Goal: Task Accomplishment & Management: Complete application form

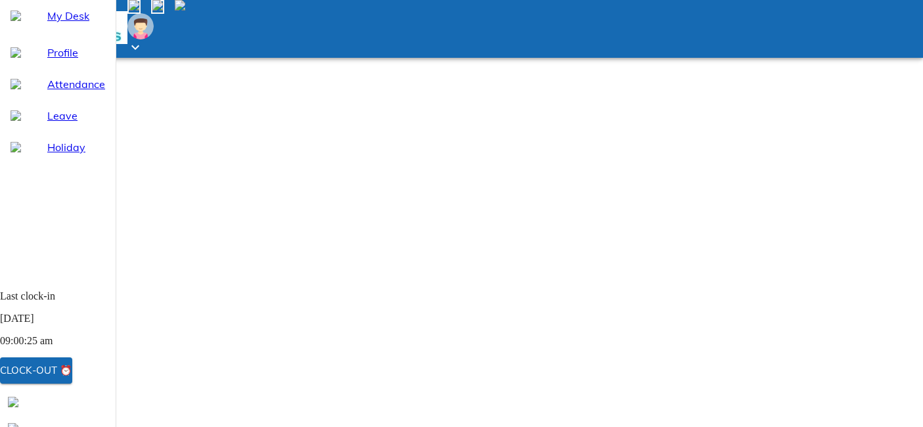
select select "8"
drag, startPoint x: 0, startPoint y: 0, endPoint x: 94, endPoint y: 104, distance: 140.4
click at [94, 100] on div "Attendance" at bounding box center [58, 84] width 116 height 32
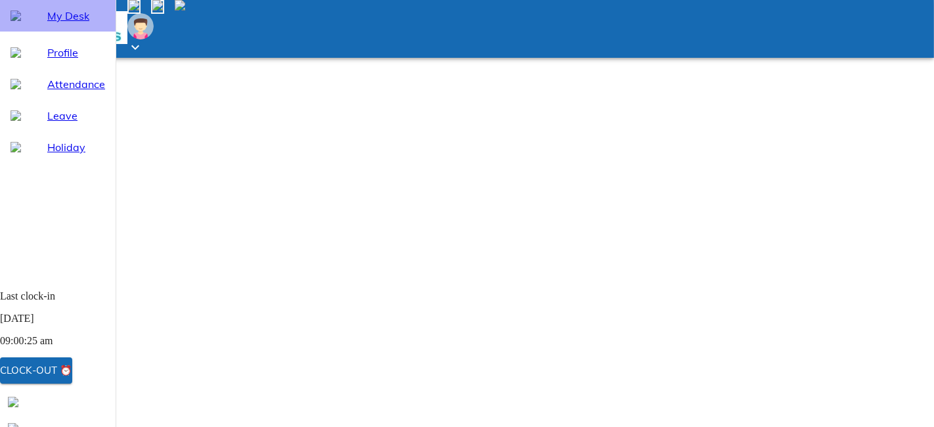
click at [97, 24] on span "My Desk" at bounding box center [76, 16] width 58 height 16
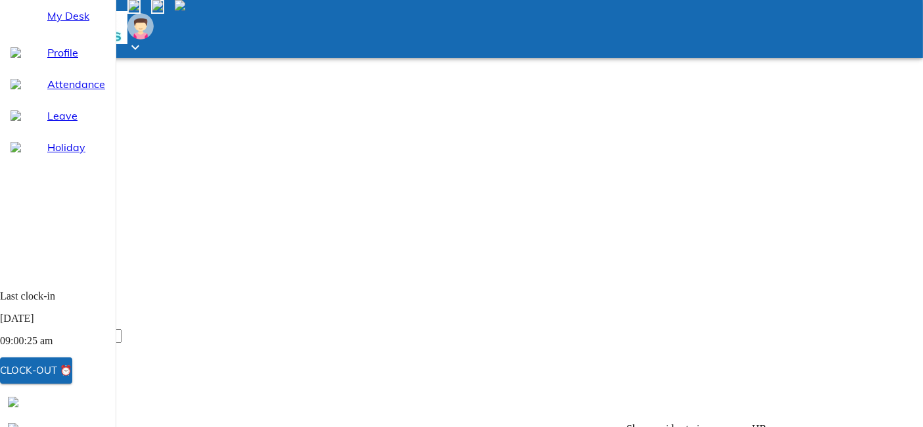
scroll to position [110, 0]
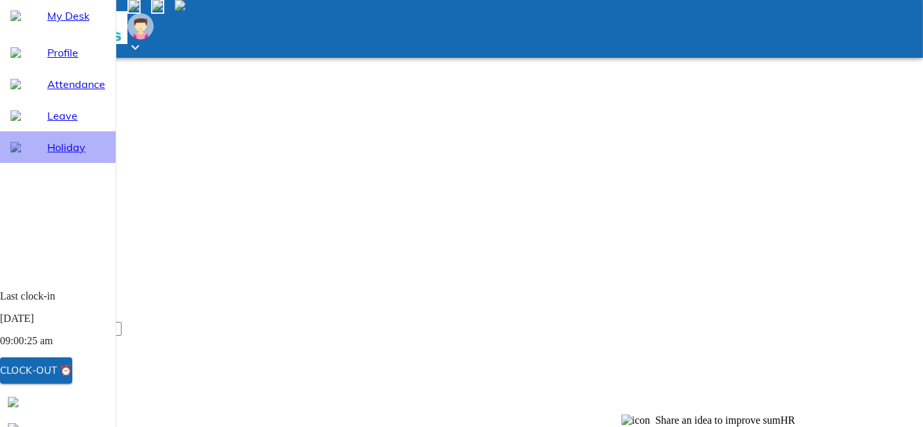
click at [82, 163] on div "Holiday" at bounding box center [58, 147] width 116 height 32
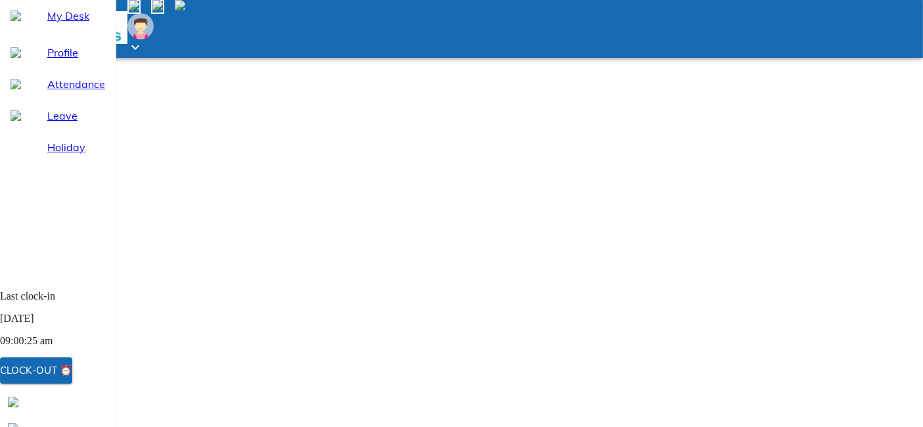
scroll to position [41, 0]
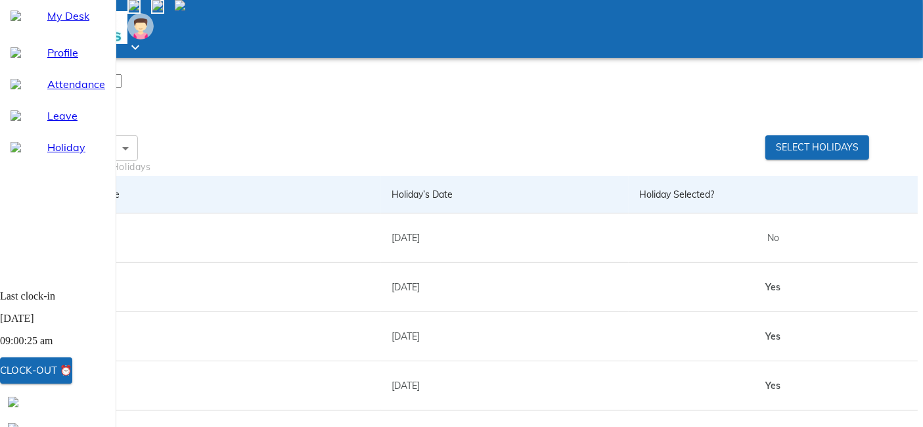
scroll to position [357, 0]
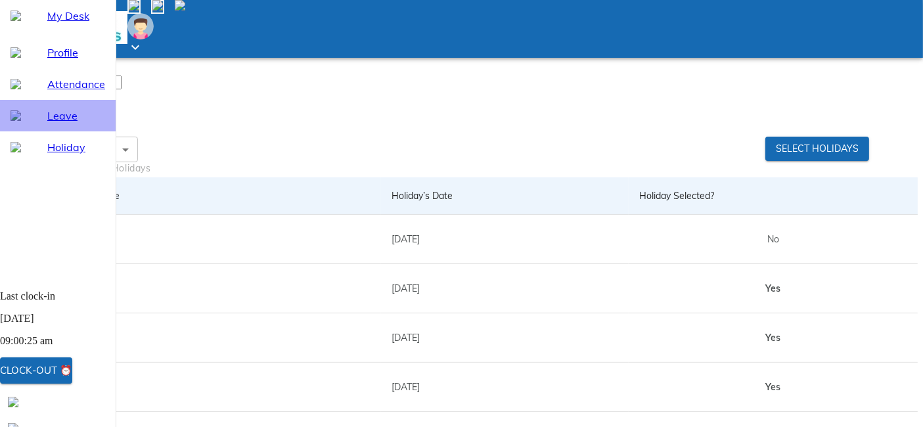
click at [77, 123] on span "Leave" at bounding box center [76, 116] width 58 height 16
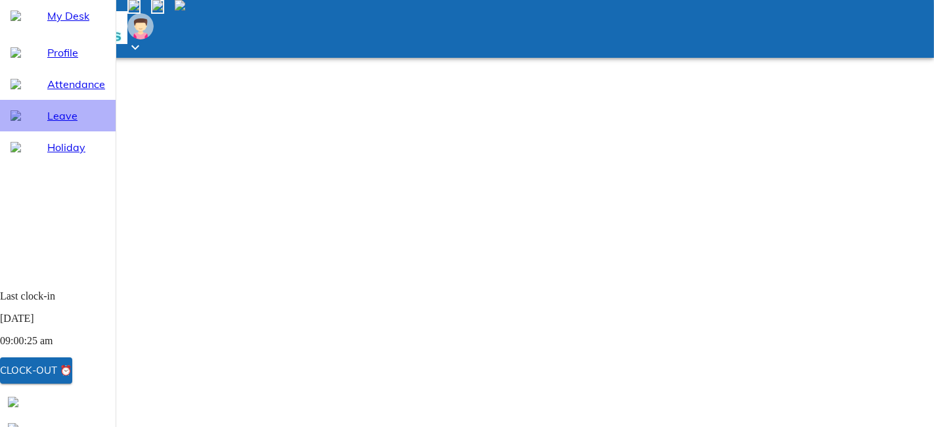
select select "8"
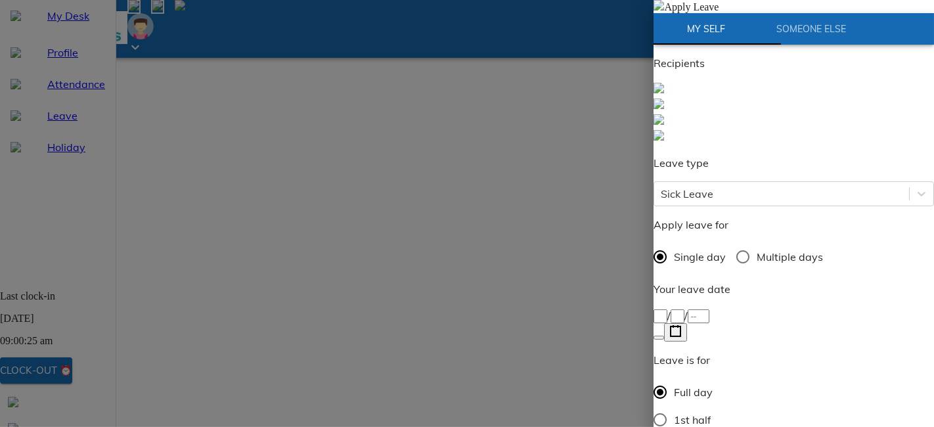
click at [711, 307] on div "/ /" at bounding box center [793, 315] width 280 height 16
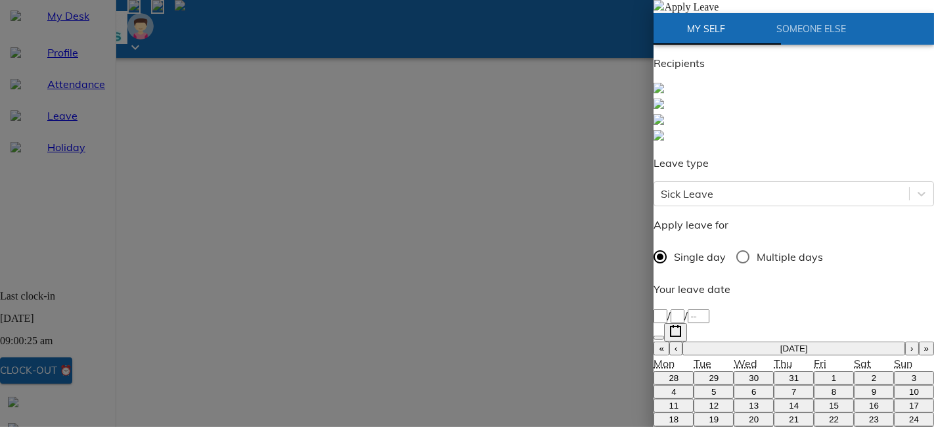
click at [709, 401] on abbr "12" at bounding box center [714, 406] width 10 height 10
type input "[DATE]"
type input "12"
type input "8"
type input "2025"
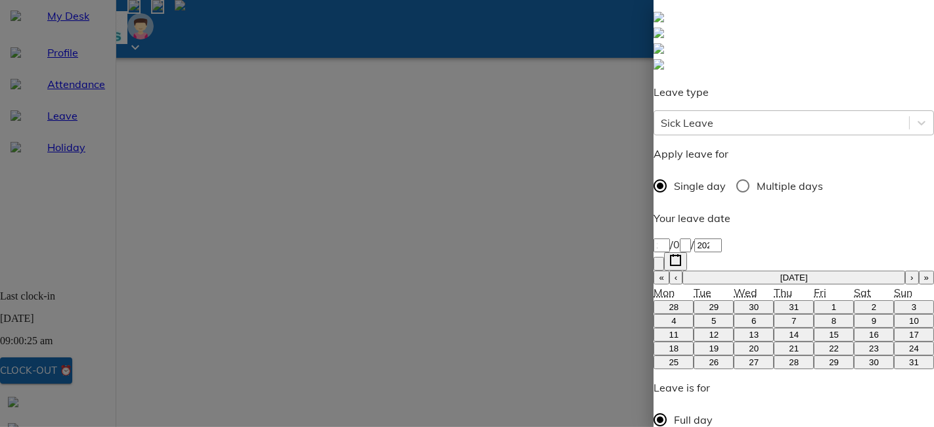
scroll to position [74, 0]
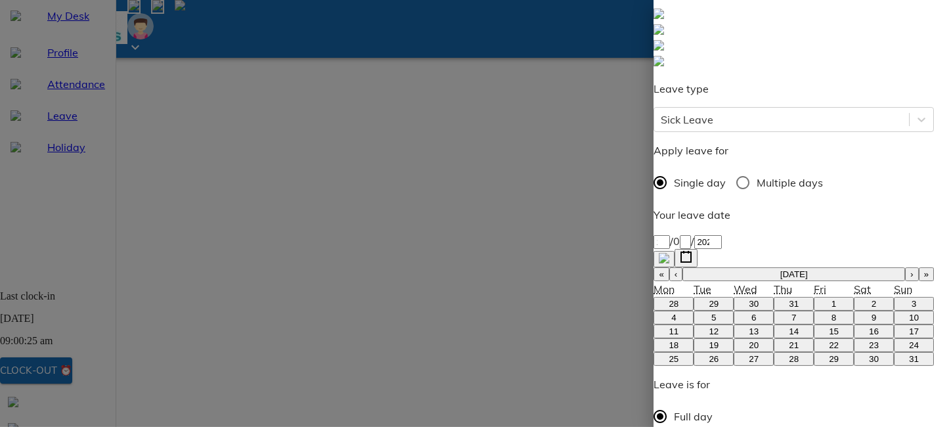
radio input "true"
type input "so"
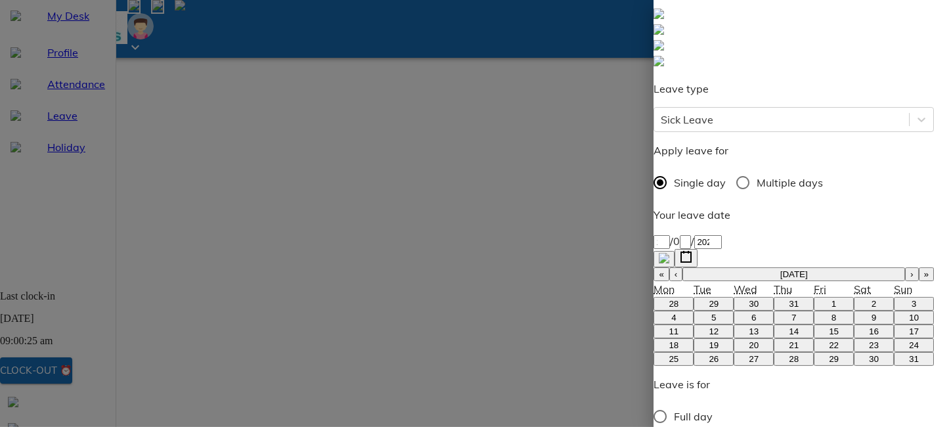
type textarea "M"
type textarea "x"
type textarea "Mo"
type textarea "x"
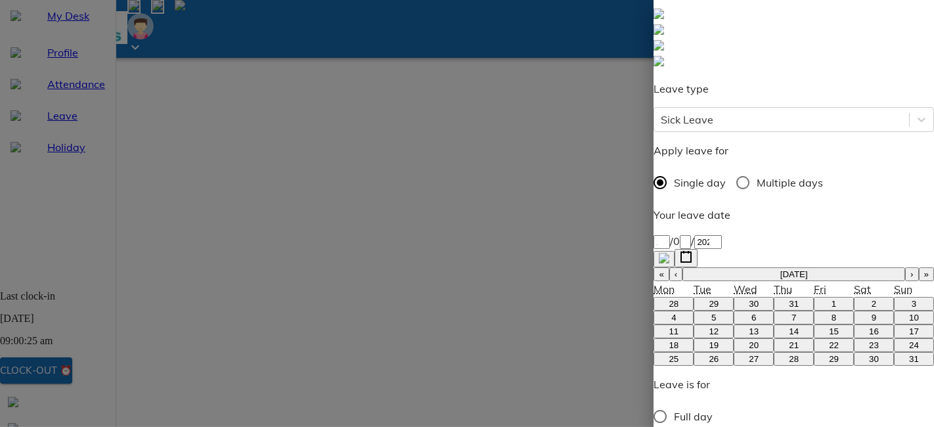
type textarea "Mot"
type textarea "x"
type textarea "Moth"
type textarea "x"
type textarea "Mothe"
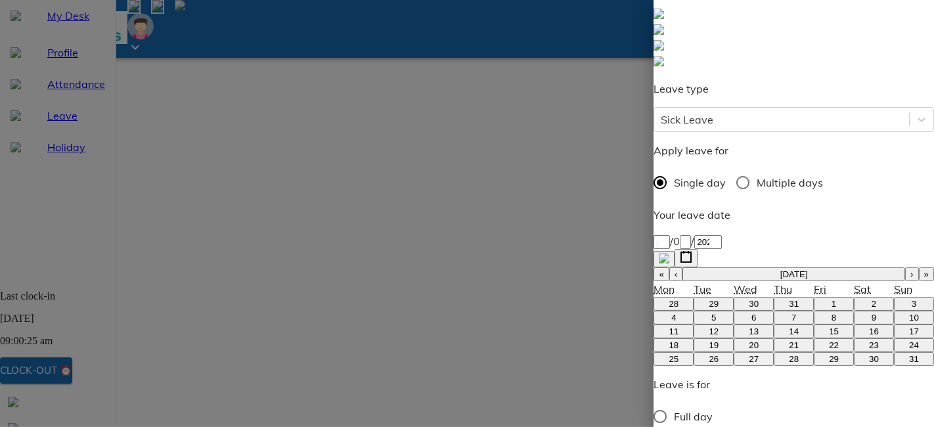
type textarea "x"
type textarea "Mother"
type textarea "x"
type textarea "Mother"
type textarea "x"
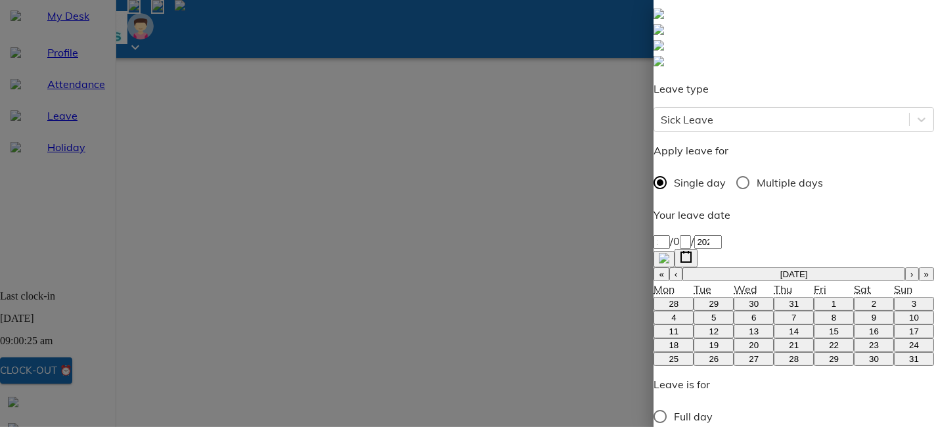
type textarea "Mother n"
type textarea "x"
type textarea "Mother no"
type textarea "x"
type textarea "Mother not"
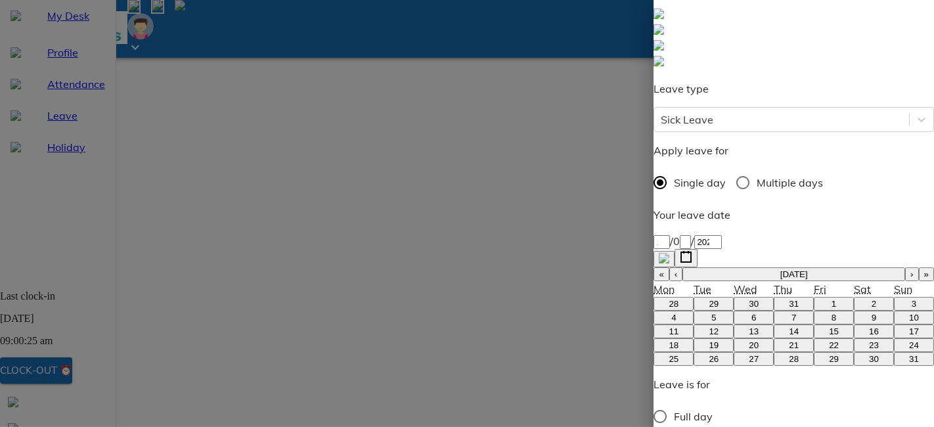
type textarea "x"
type textarea "Mother not"
type textarea "x"
type textarea "Mother not f"
type textarea "x"
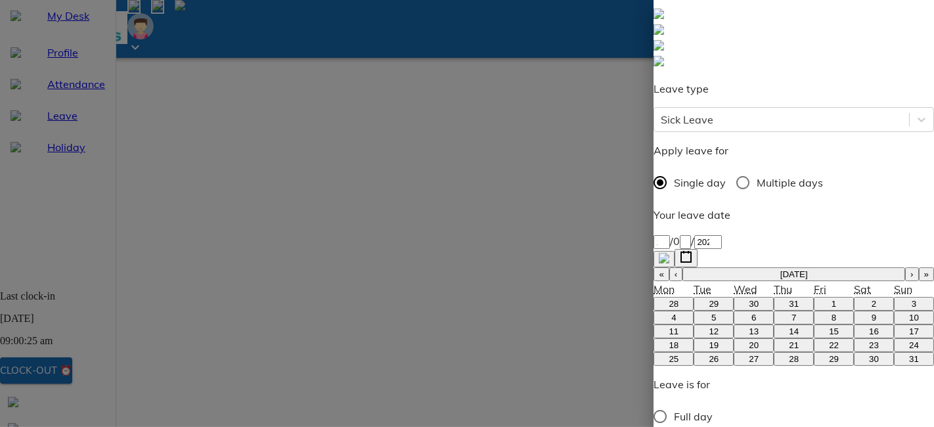
type textarea "Mother not fe"
type textarea "x"
type textarea "Mother not fee"
type textarea "x"
type textarea "Mother not feel"
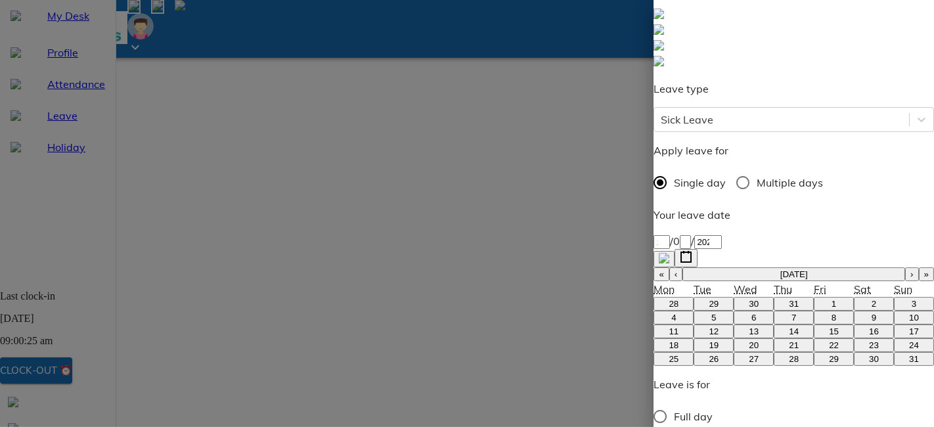
type textarea "x"
type textarea "Mother not feeli"
type textarea "x"
type textarea "Mother not feelig"
type textarea "x"
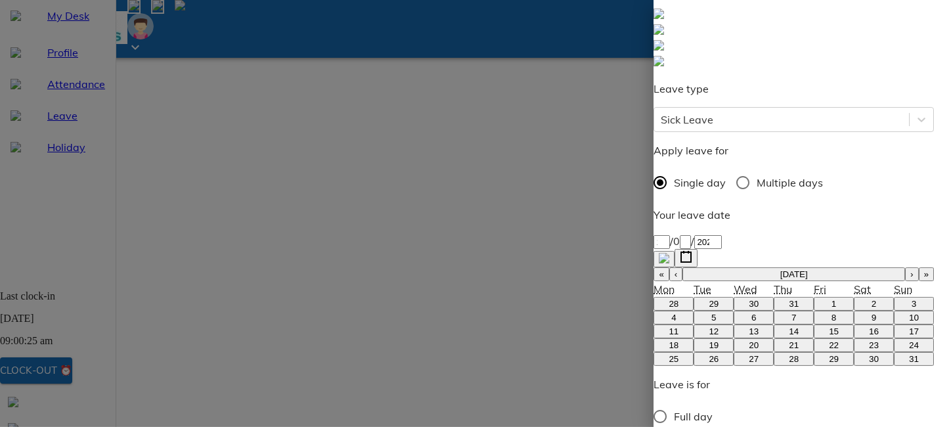
type textarea "Mother not feelig"
type textarea "x"
type textarea "Mother not feelig w"
type textarea "x"
type textarea "Mother not feelig we"
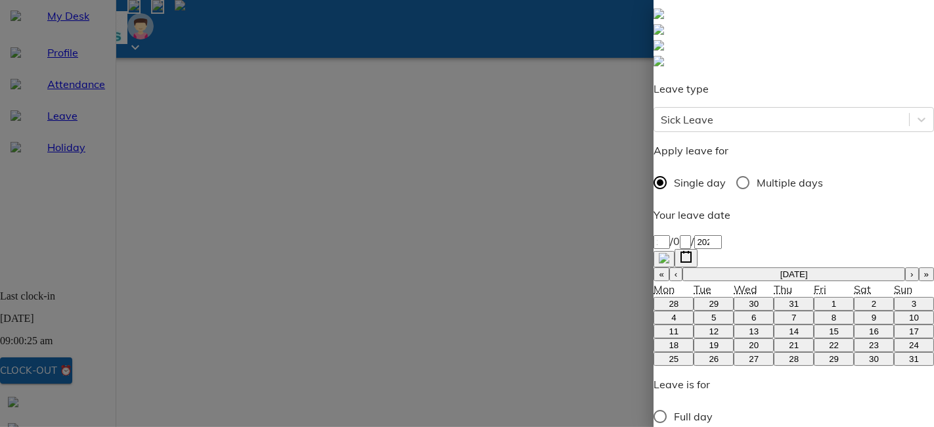
type textarea "x"
type textarea "Mother not feelig w"
type textarea "x"
type textarea "Mother not feeli"
type textarea "x"
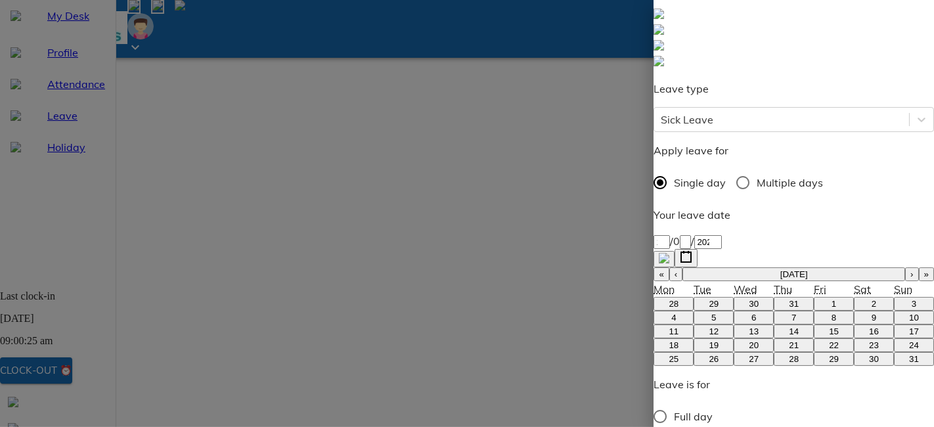
type textarea "Mother not feelin"
type textarea "x"
type textarea "Mother not feeling"
type textarea "x"
type textarea "Mother not feeling"
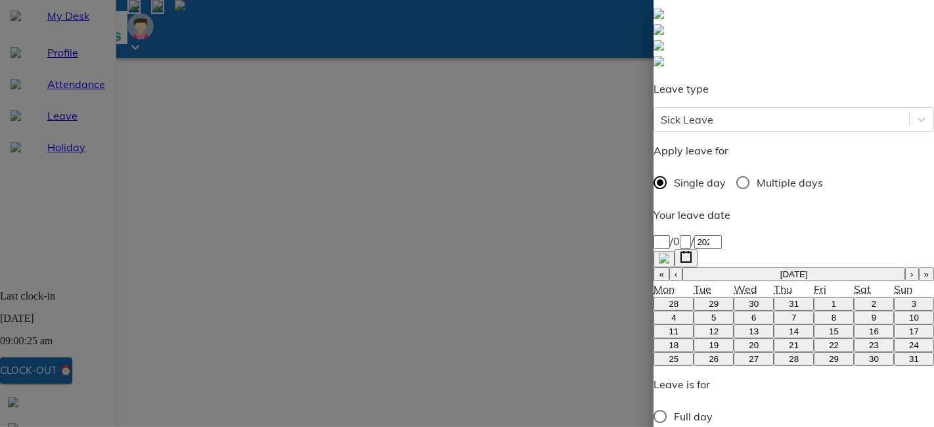
type textarea "x"
type textarea "Mother not feeling w"
type textarea "x"
type textarea "Mother not feeling we"
type textarea "x"
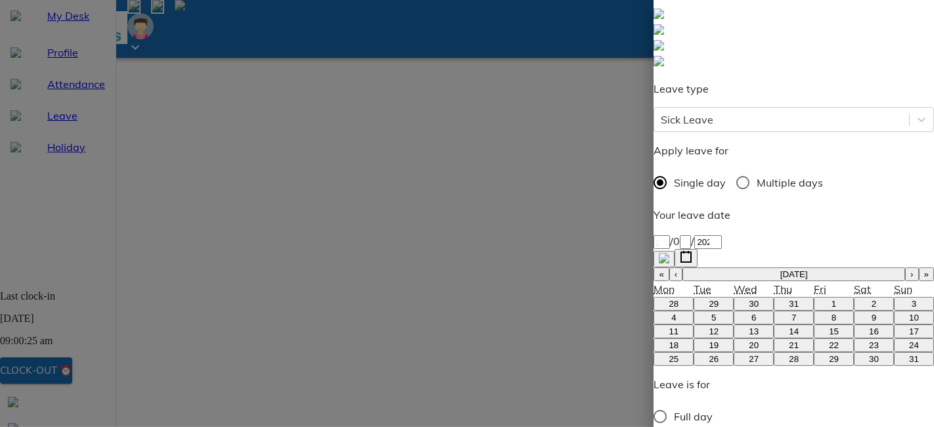
type textarea "Mother not feeling wel"
type textarea "x"
type textarea "Mother not feeling well"
type textarea "x"
type textarea "Mother not feeling well"
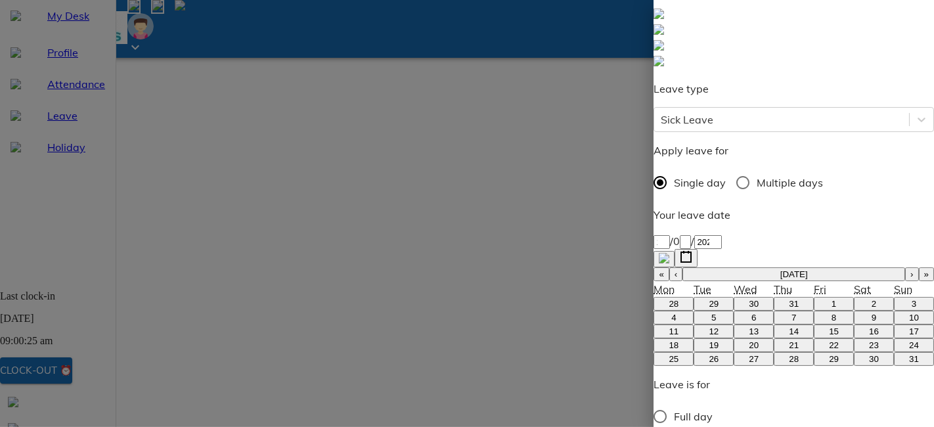
type textarea "x"
type textarea "Mother not feeling well n"
type textarea "x"
type textarea "Mother not feeling well ne"
type textarea "x"
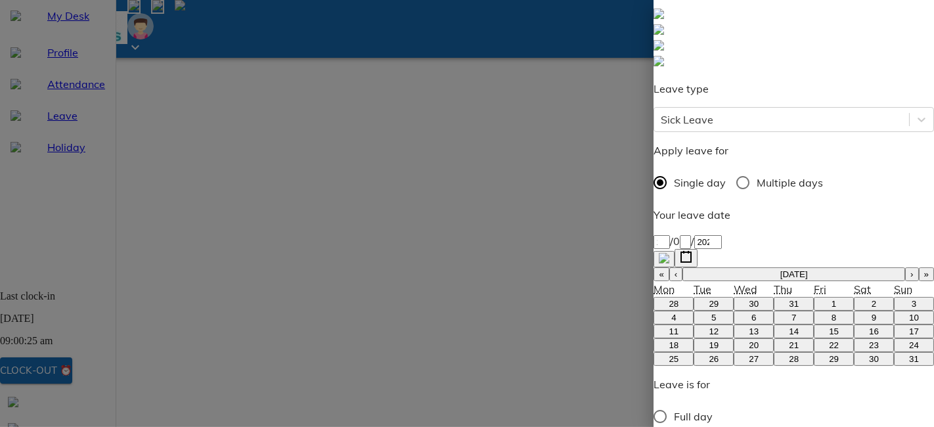
type textarea "Mother not feeling well nee"
type textarea "x"
type textarea "Mother not feeling well need"
type textarea "x"
type textarea "Mother not feeling well need"
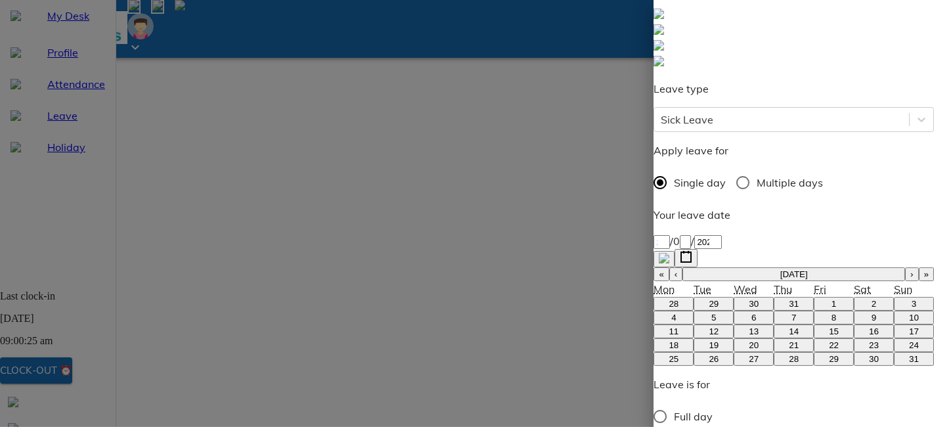
type textarea "x"
type textarea "Mother not feeling well need t"
type textarea "x"
type textarea "Mother not feeling well need to"
type textarea "x"
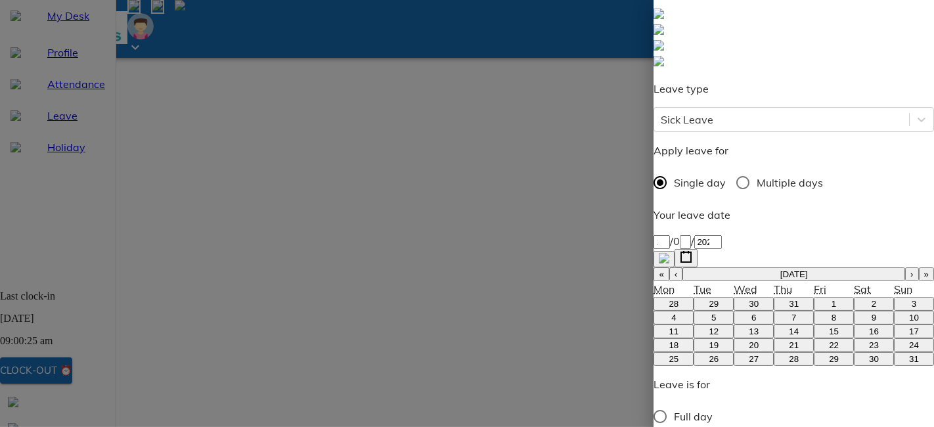
type textarea "Mother not feeling well need to"
type textarea "x"
type textarea "Mother not feeling well need to t"
type textarea "x"
type textarea "Mother not feeling well need to ta"
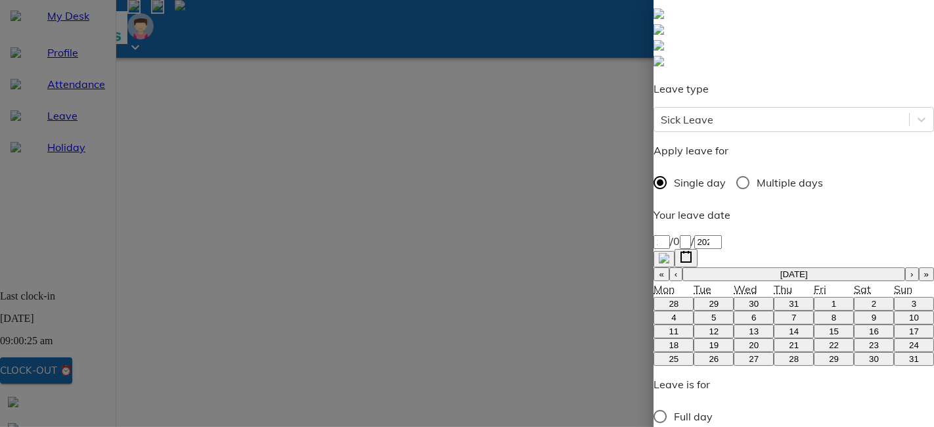
type textarea "x"
type textarea "Mother not feeling well need to tak"
type textarea "x"
type textarea "Mother not feeling well need to take"
type textarea "x"
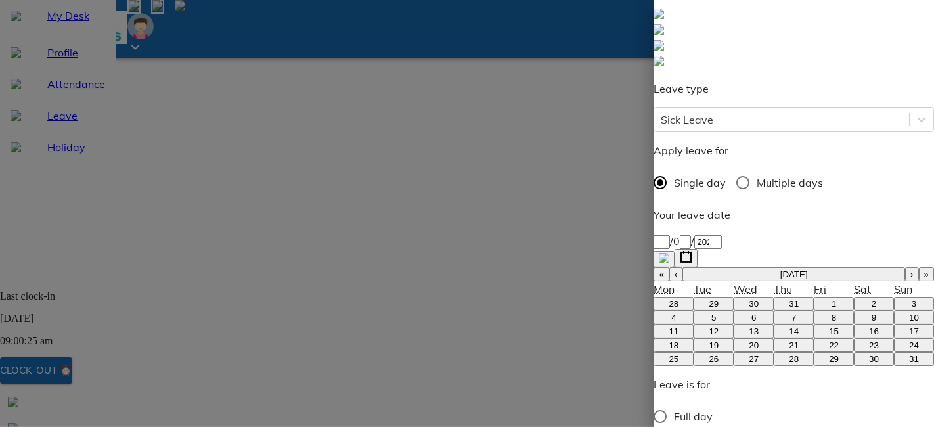
type textarea "Mother not feeling well need to take"
type textarea "x"
type textarea "Mother not feeling well need to take c"
type textarea "x"
type textarea "Mother not feeling well need to take ca"
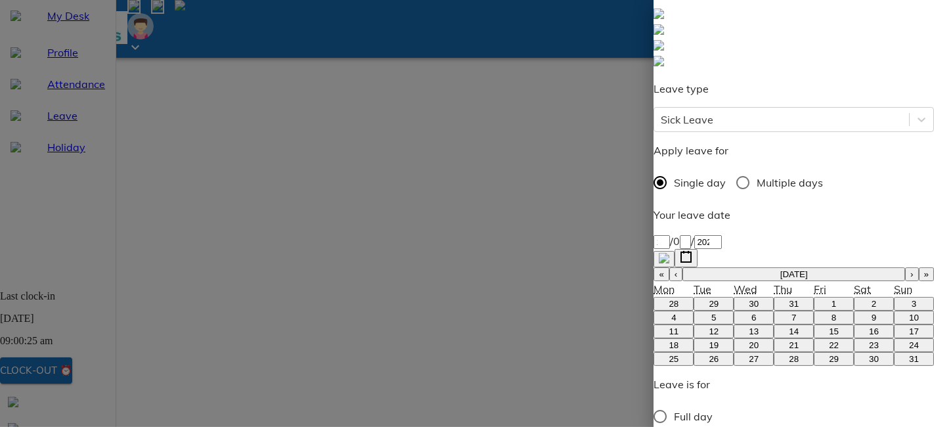
type textarea "x"
type textarea "Mother not feeling well need to take car"
type textarea "x"
type textarea "Mother not feeling well need to take care"
type textarea "x"
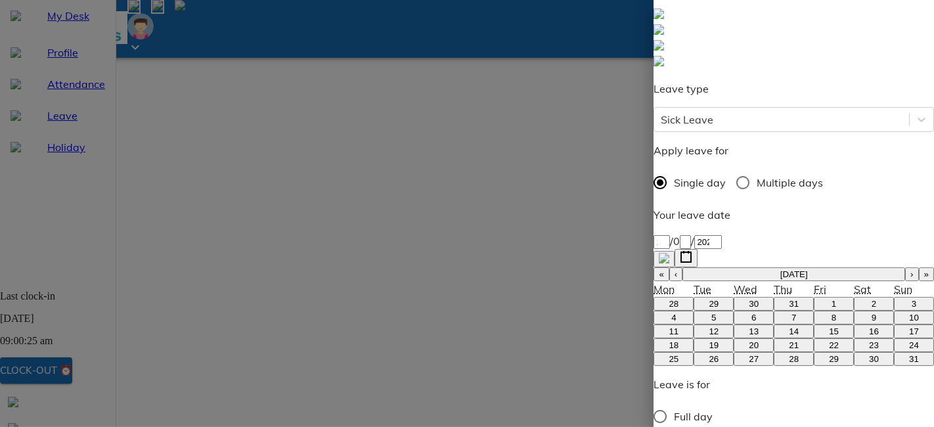
type textarea "Mother not feeling well need to take care"
type textarea "x"
type textarea "Mother not feeling well need to take care o"
type textarea "x"
type textarea "Mother not feeling well need to take care of"
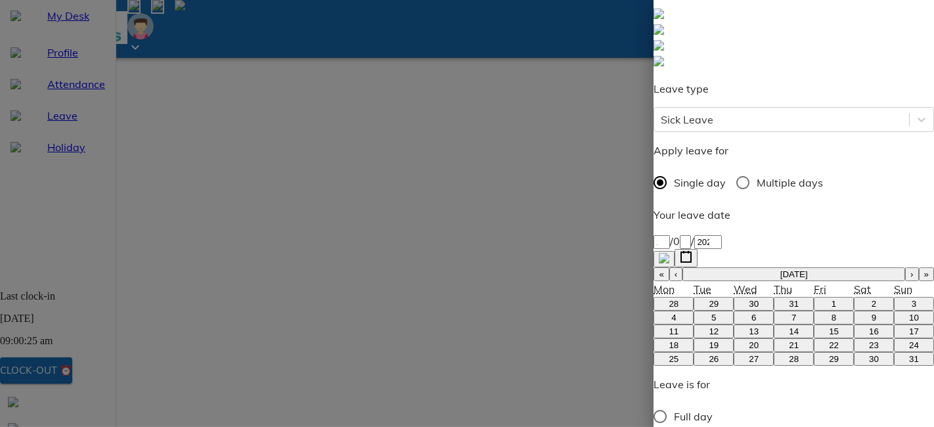
type textarea "x"
type textarea "Mother not feeling well need to take care of"
type textarea "x"
type textarea "Mother not feeling well need to take care of h"
type textarea "x"
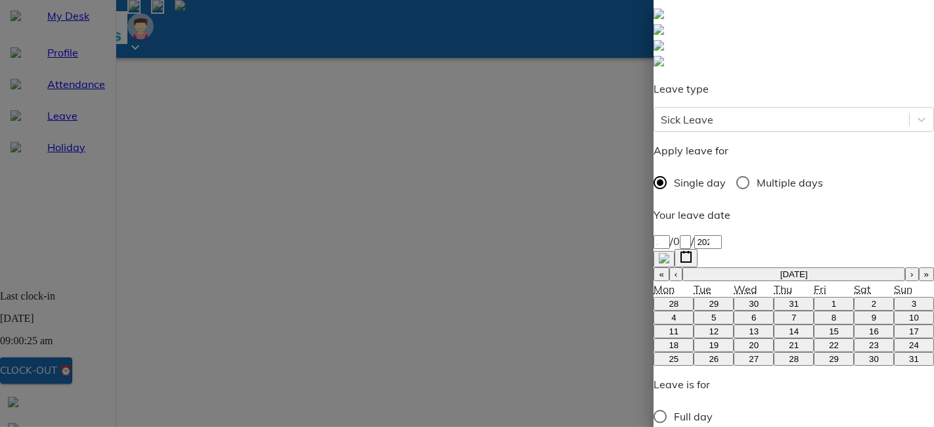
type textarea "Mother not feeling well need to take care of he"
type textarea "x"
type textarea "Mother not feeling well need to take care of her"
type textarea "x"
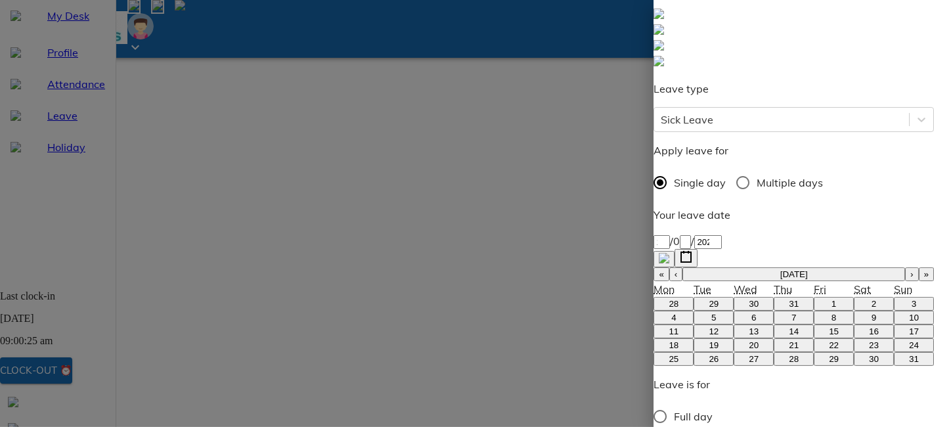
type textarea "Mother not feeling well ineed to take care of her"
type textarea "x"
type textarea "Mother not feeling well i need to take care of her"
type textarea "x"
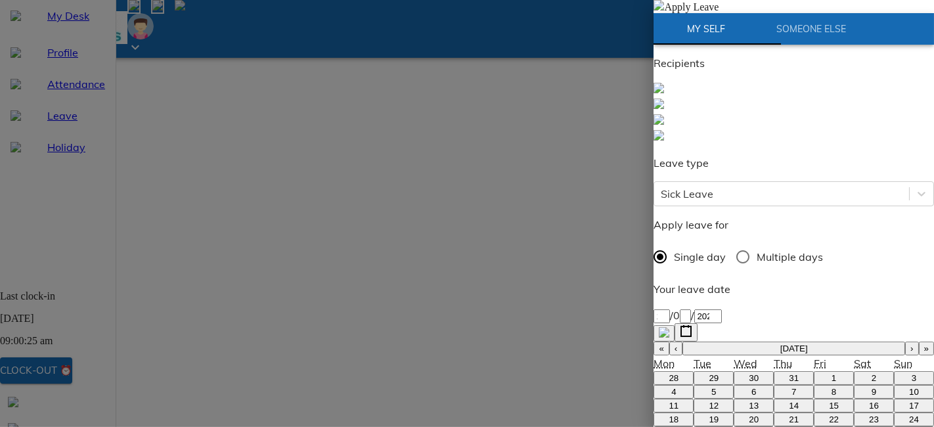
scroll to position [147, 0]
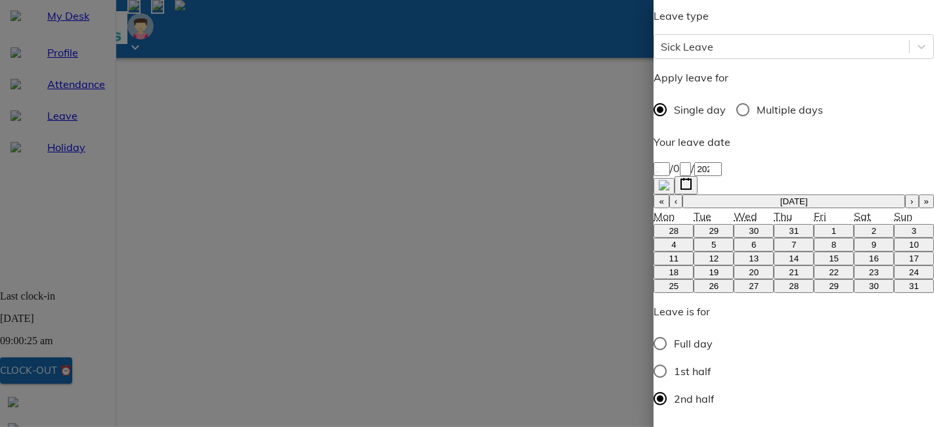
type textarea "Mother not feeling well i need to take care of her"
type textarea "x"
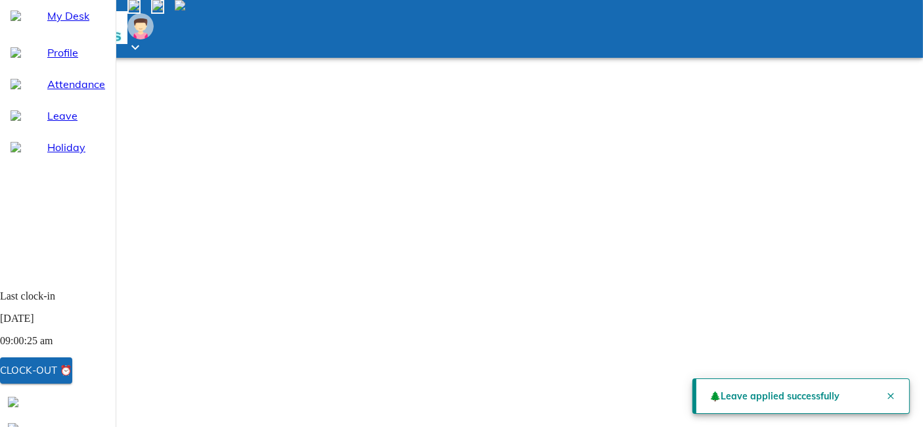
scroll to position [51, 0]
click at [102, 24] on span "My Desk" at bounding box center [76, 16] width 58 height 16
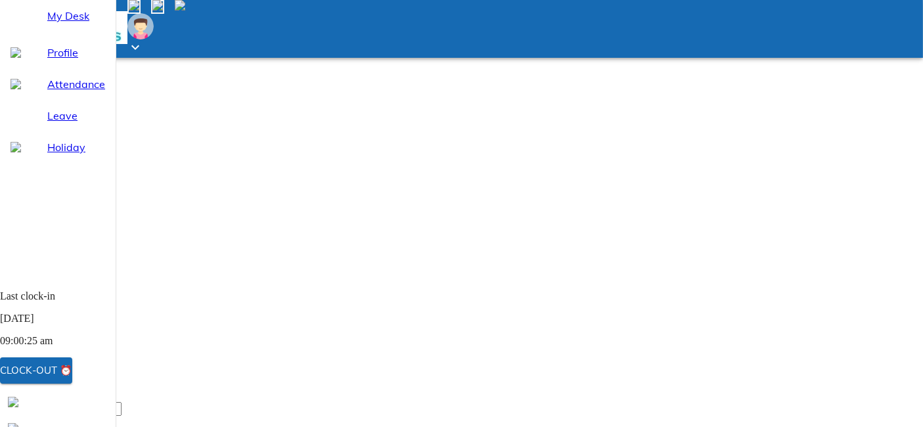
scroll to position [51, 0]
click at [94, 123] on span "Leave" at bounding box center [76, 116] width 58 height 16
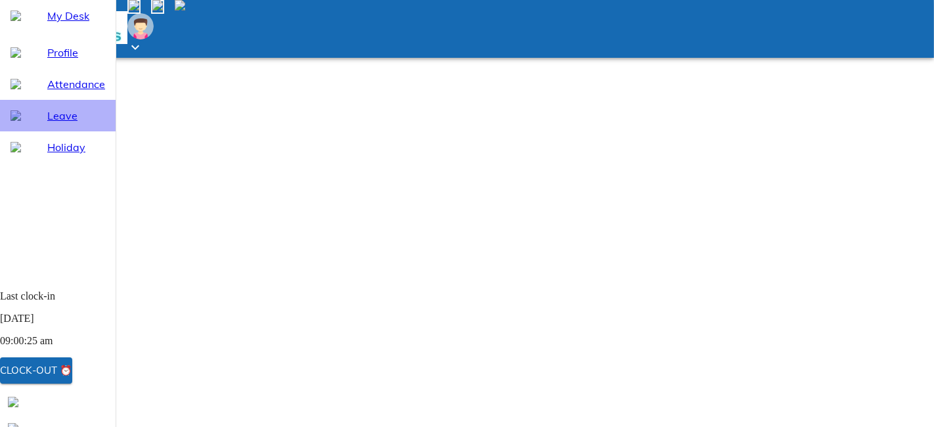
select select "8"
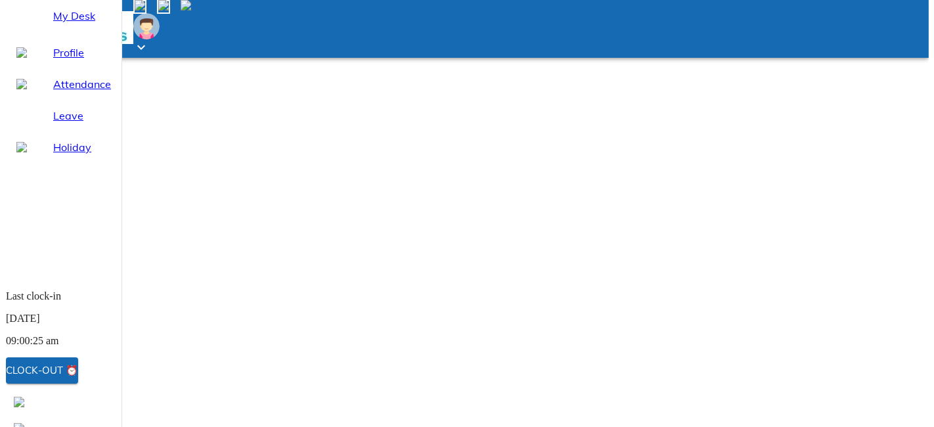
scroll to position [51, 0]
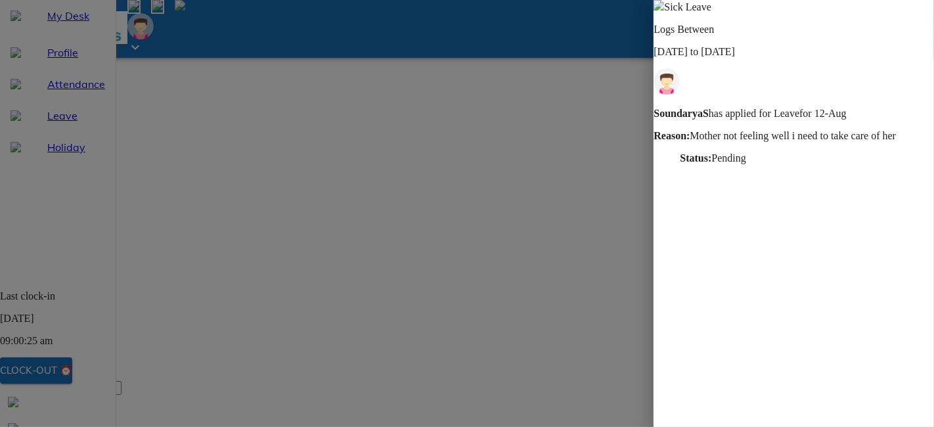
click at [558, 134] on div at bounding box center [467, 213] width 934 height 427
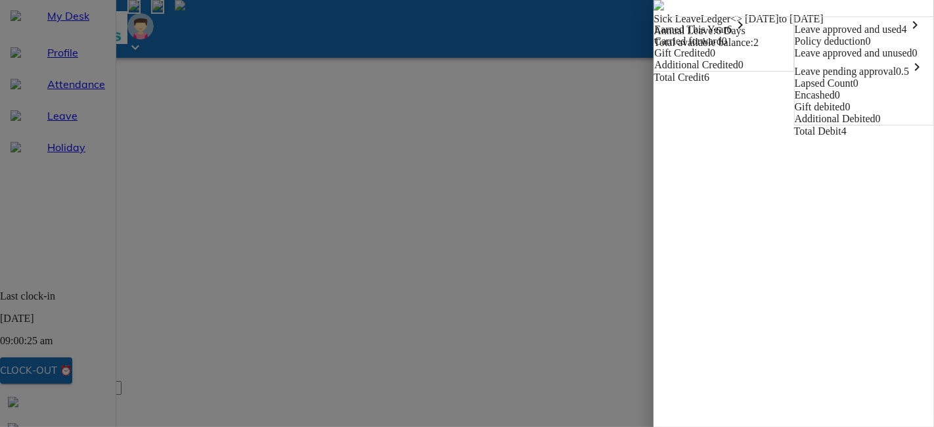
click at [909, 75] on icon "keyboard_arrow_right" at bounding box center [917, 67] width 16 height 16
click at [804, 110] on div "[DATE] ⟷ [DATE]" at bounding box center [853, 93] width 116 height 33
click at [795, 77] on div "Leave pending approval 0.5 keyboard_arrow_right" at bounding box center [864, 68] width 139 height 18
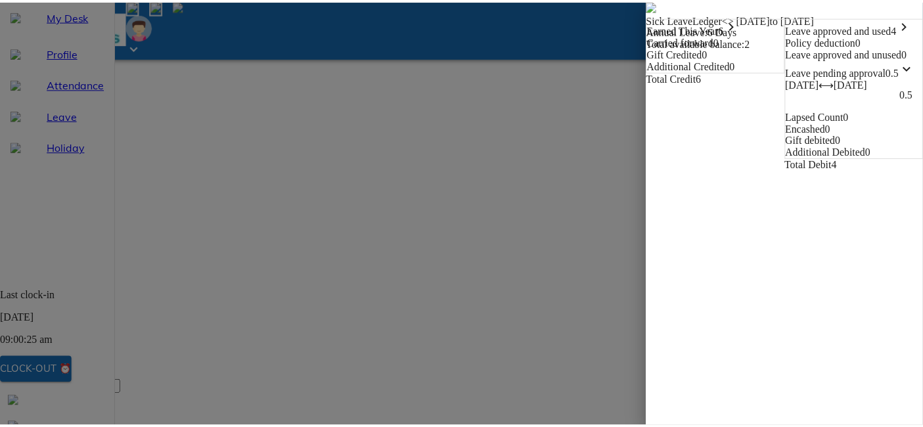
scroll to position [2, 0]
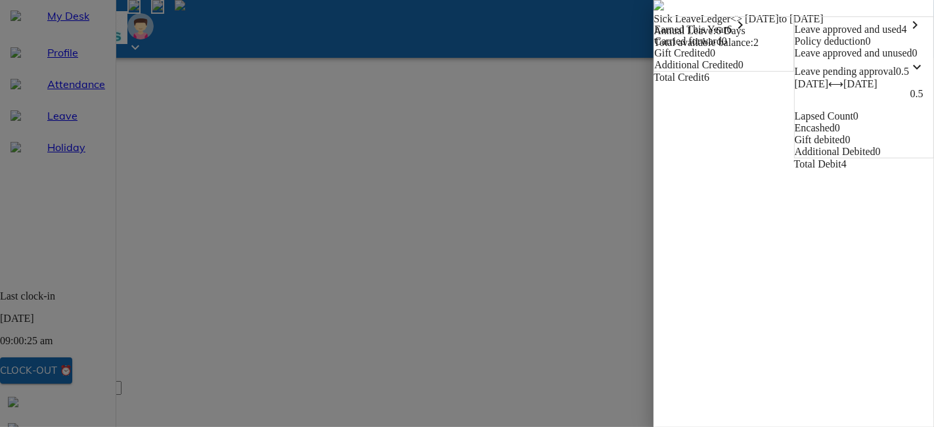
click at [653, 24] on span "Sick Leave Ledger <> [DATE] to [DATE]" at bounding box center [793, 12] width 280 height 24
click at [653, 11] on img at bounding box center [658, 5] width 11 height 11
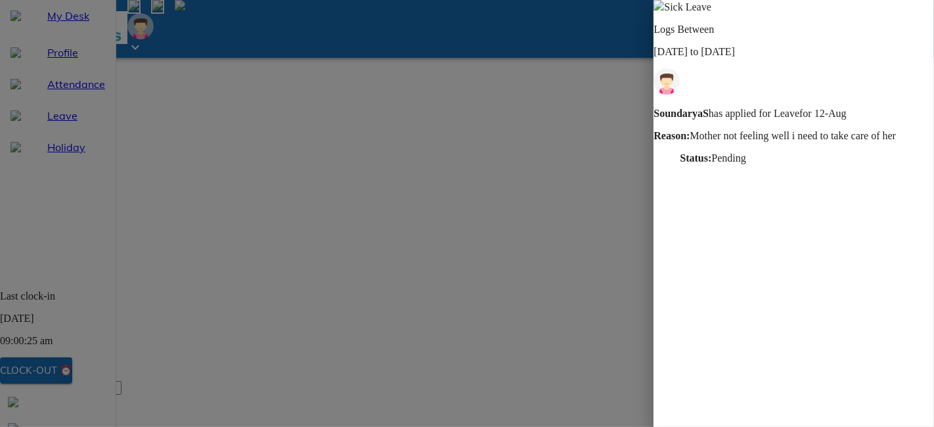
click at [711, 152] on strong "Status:" at bounding box center [696, 157] width 32 height 11
click at [576, 175] on div at bounding box center [467, 213] width 934 height 427
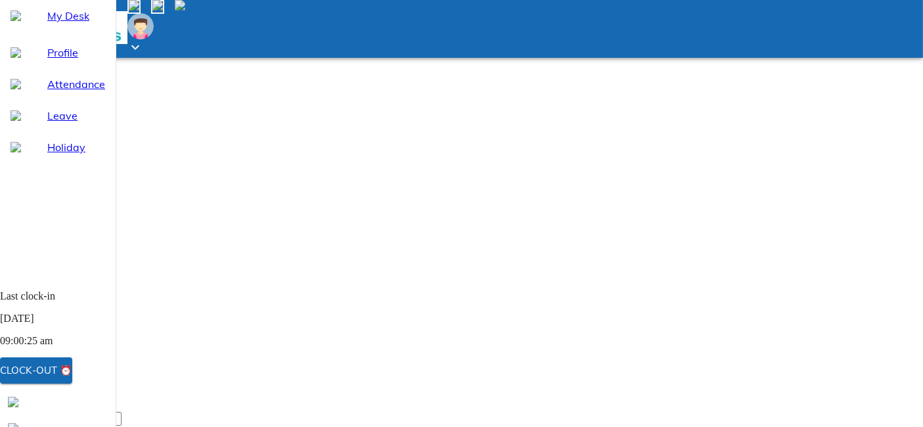
scroll to position [51, 0]
click at [58, 24] on span "My Desk" at bounding box center [76, 16] width 58 height 16
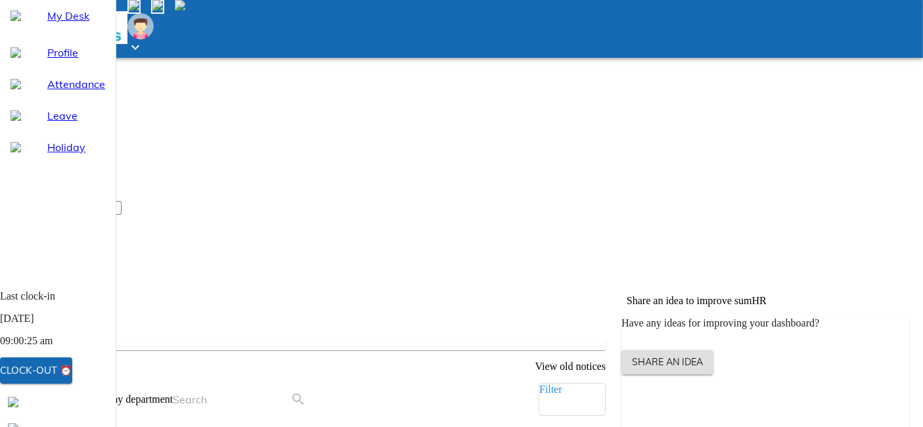
scroll to position [238, 0]
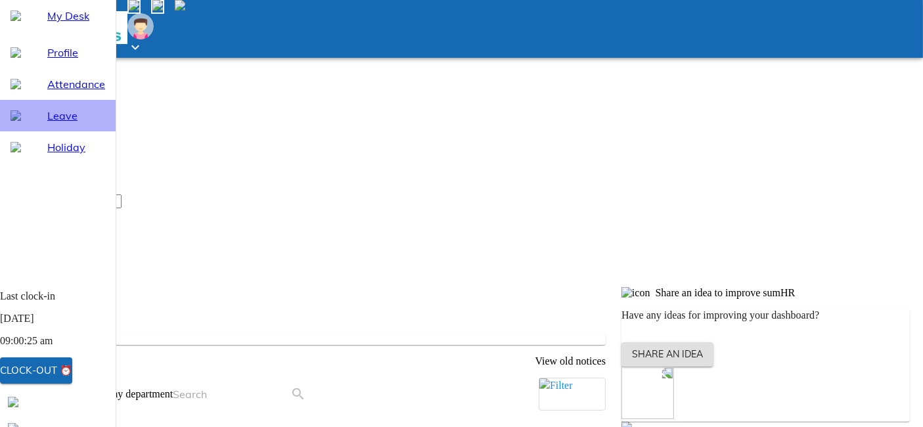
click at [66, 123] on span "Leave" at bounding box center [76, 116] width 58 height 16
select select "8"
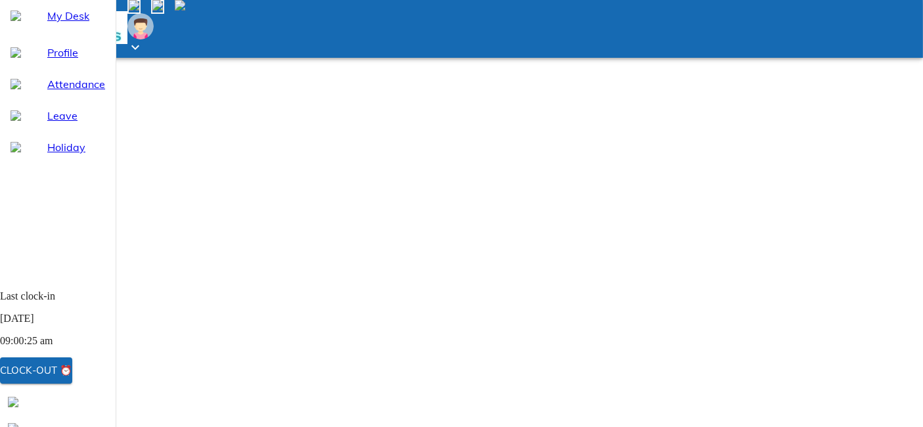
click at [143, 39] on icon at bounding box center [135, 47] width 16 height 16
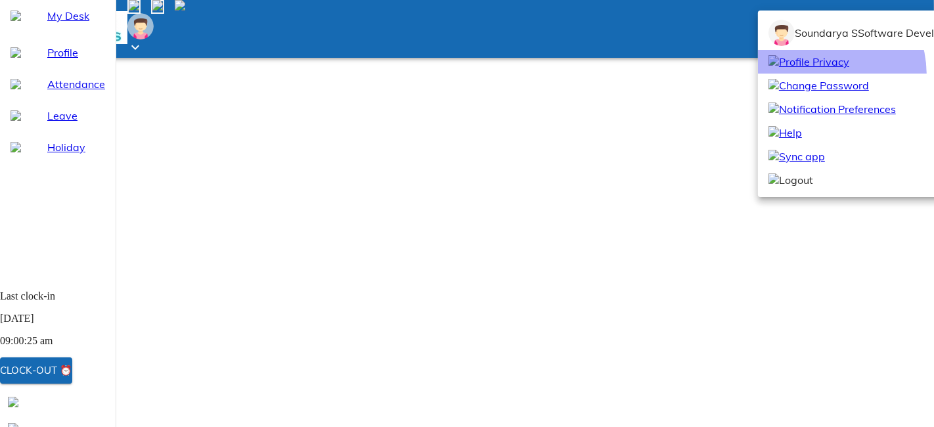
click at [818, 74] on li "Profile Privacy" at bounding box center [862, 62] width 209 height 24
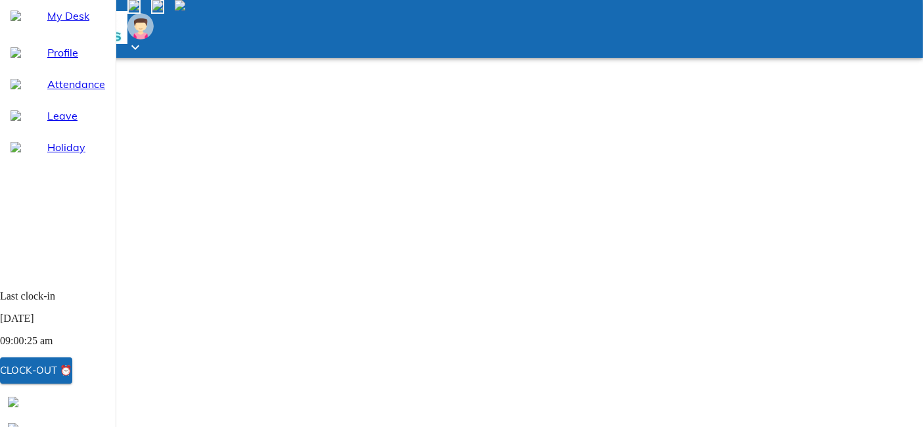
click at [81, 123] on span "Leave" at bounding box center [76, 116] width 58 height 16
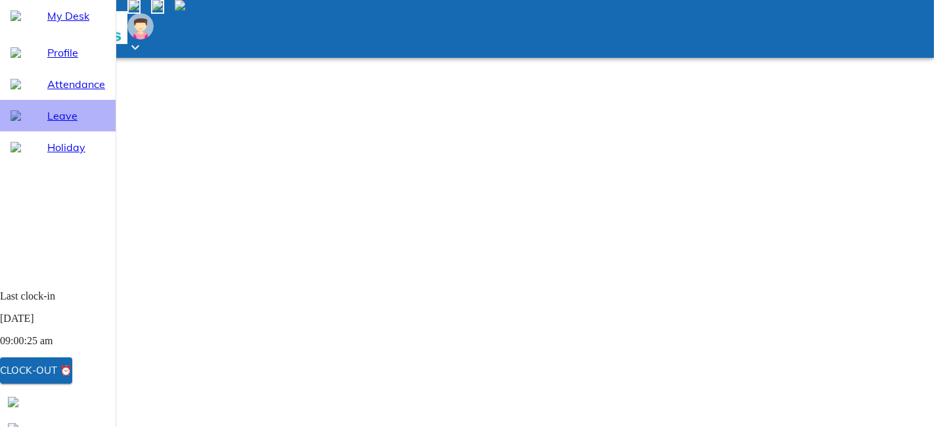
select select "8"
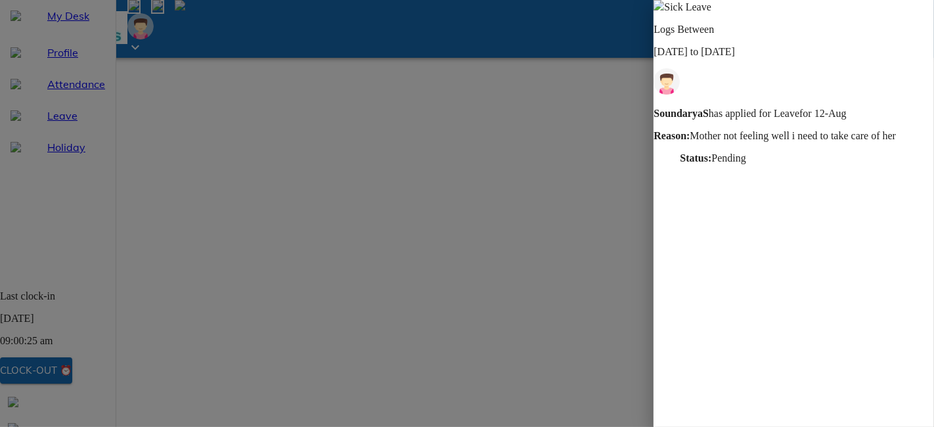
click at [657, 100] on div "Sick Leave Logs Between [DATE] to [DATE] [PERSON_NAME] S has applied for Leave …" at bounding box center [793, 82] width 280 height 164
click at [403, 200] on div at bounding box center [467, 213] width 934 height 427
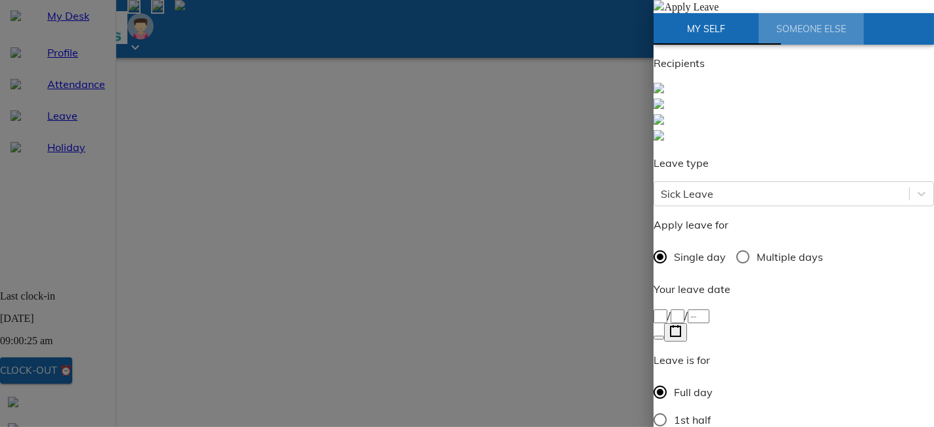
click at [831, 45] on button "Someone Else" at bounding box center [810, 29] width 105 height 32
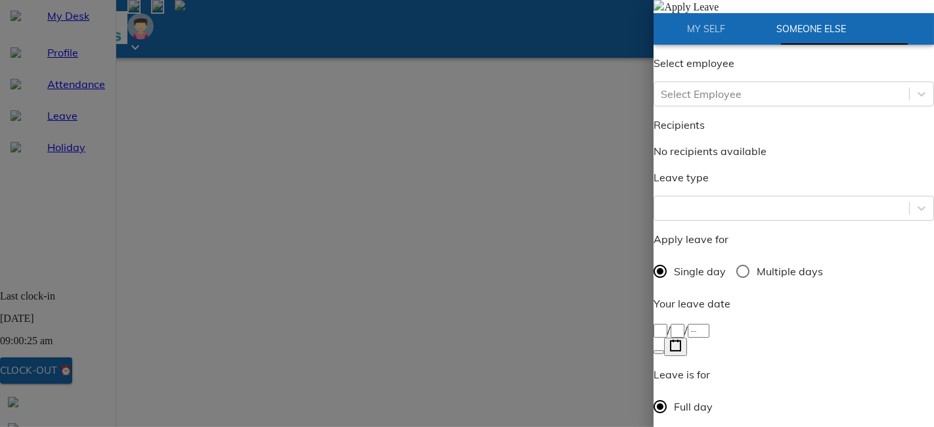
click at [533, 74] on div at bounding box center [467, 213] width 934 height 427
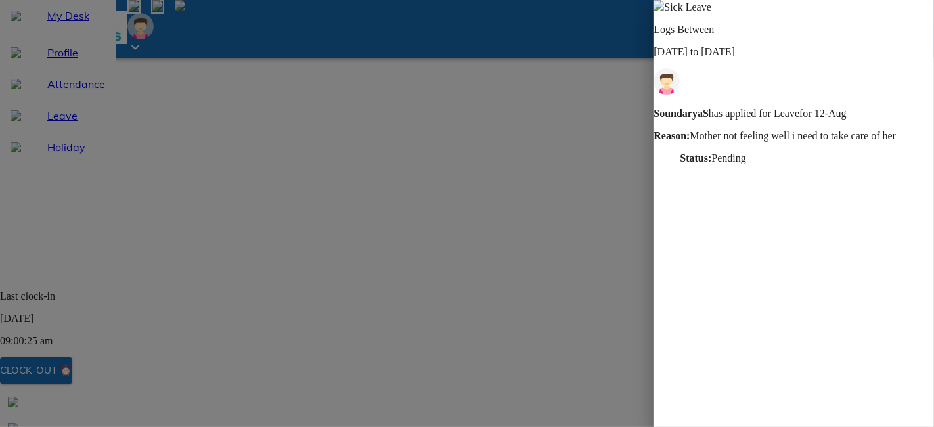
click at [596, 179] on div at bounding box center [467, 213] width 934 height 427
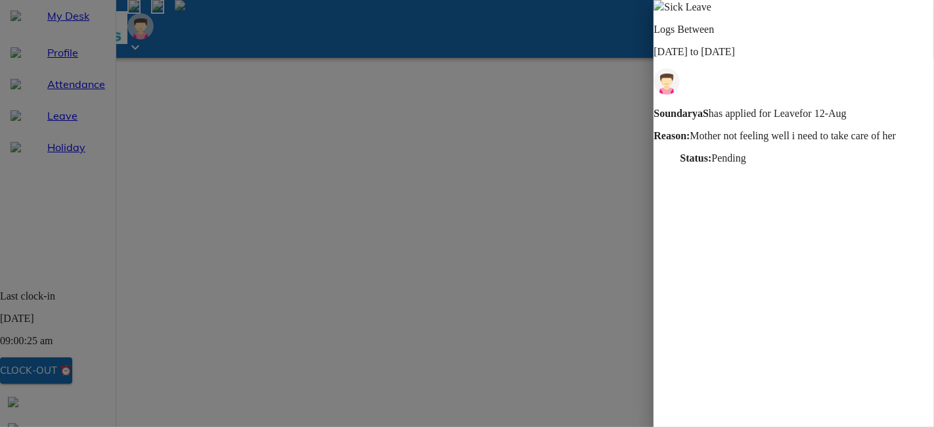
click at [462, 69] on div at bounding box center [467, 213] width 934 height 427
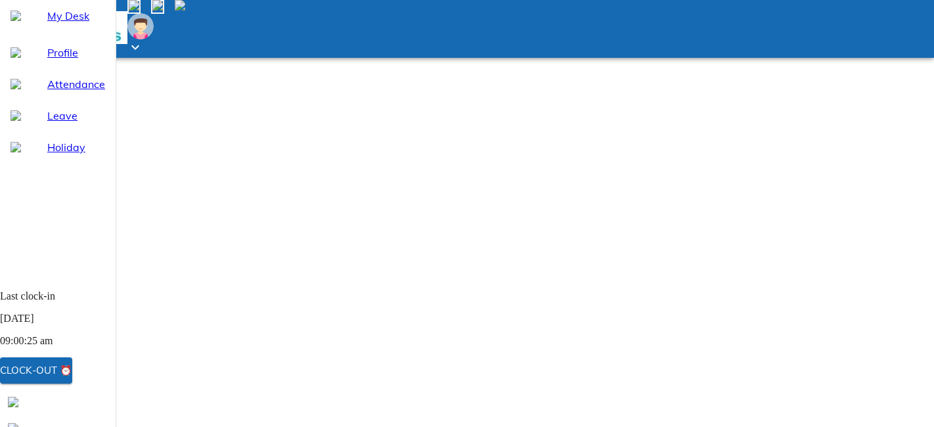
select select "8"
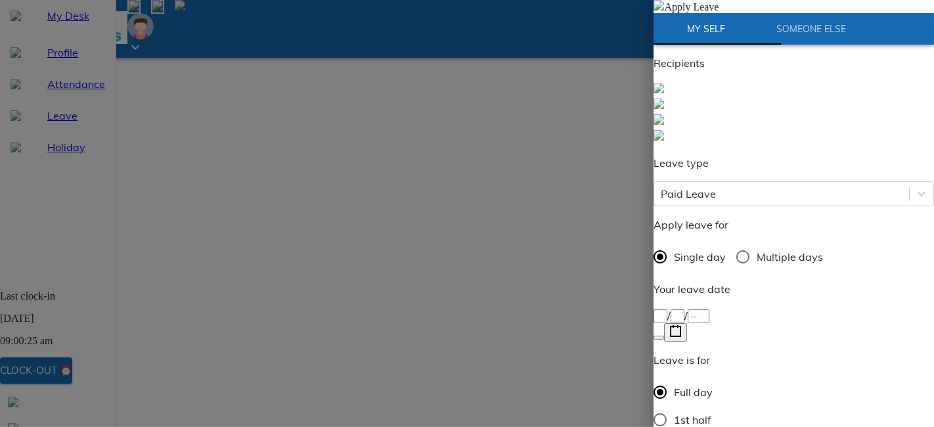
click at [715, 307] on div "/ /" at bounding box center [793, 315] width 280 height 16
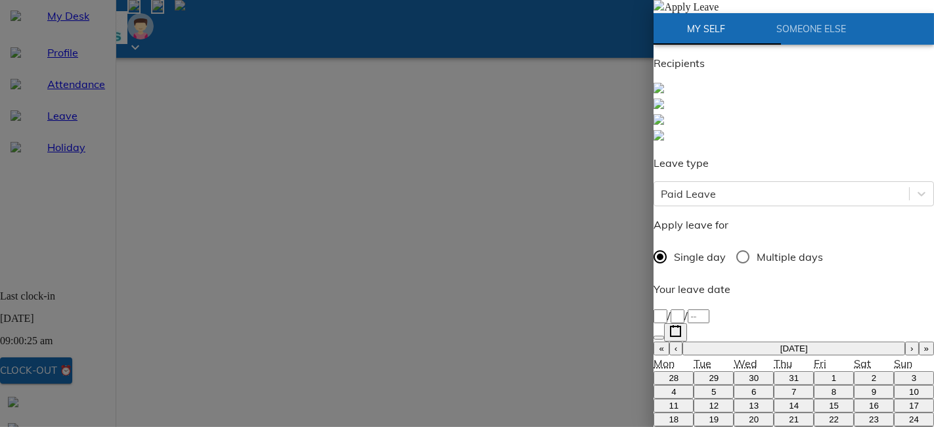
click at [705, 412] on button "19" at bounding box center [713, 419] width 40 height 14
type input "2025-08-19"
type input "19"
type input "8"
type input "2025"
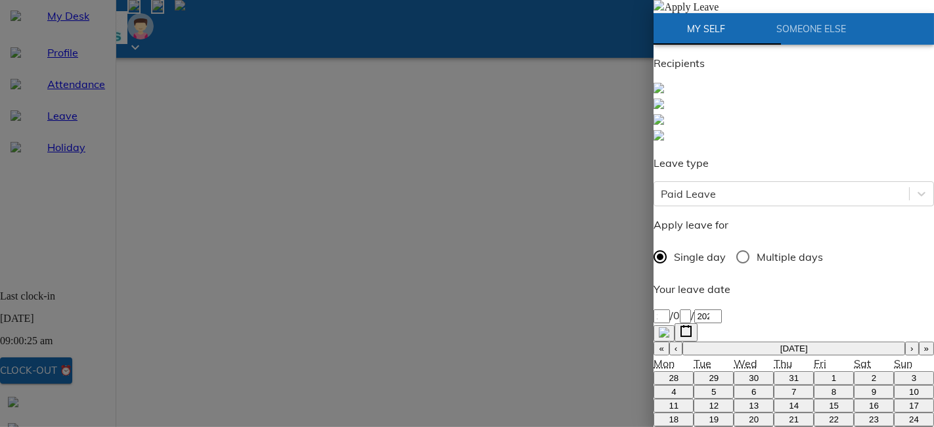
radio input "true"
type input "sou"
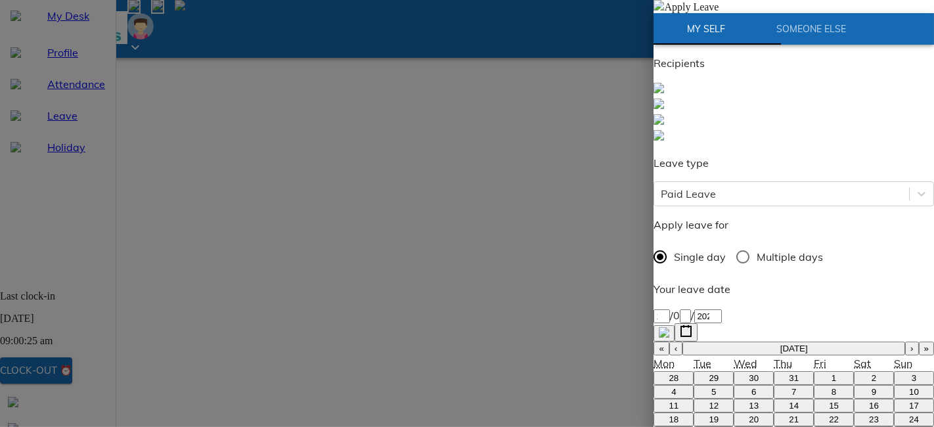
type textarea "M"
type textarea "x"
type textarea "Mo"
type textarea "x"
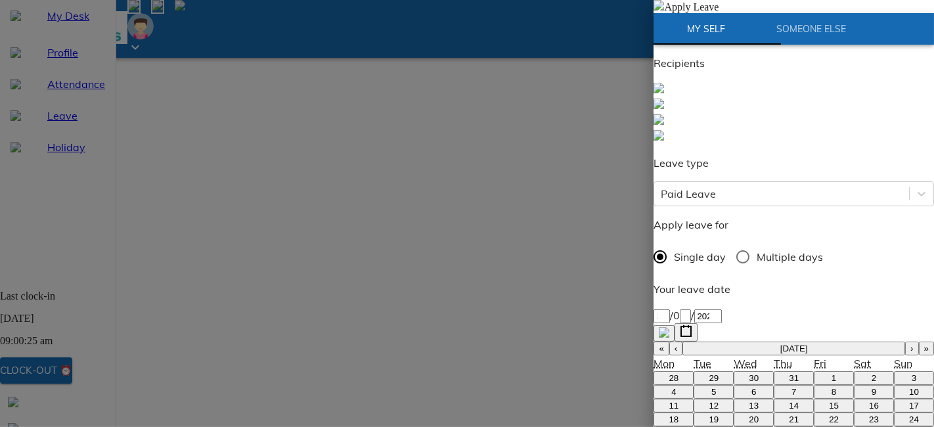
type textarea "Mot"
type textarea "x"
type textarea "Moth"
type textarea "x"
type textarea "Mothe"
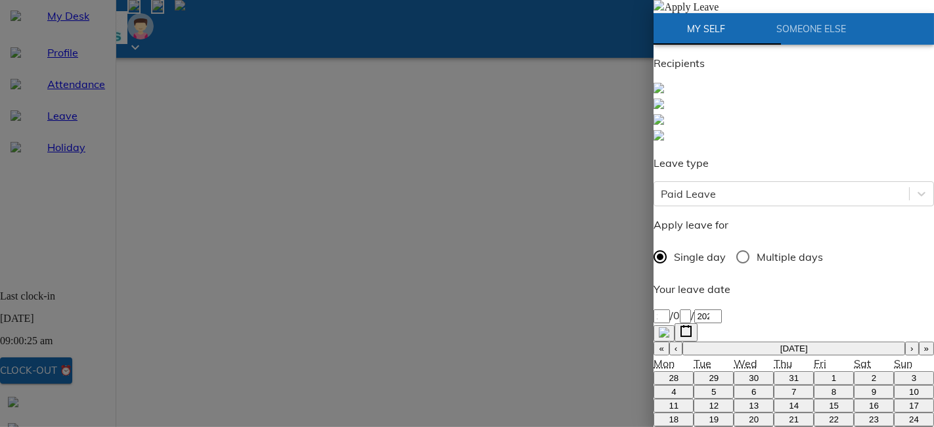
type textarea "x"
type textarea "Mother"
type textarea "x"
type textarea "Mother"
type textarea "x"
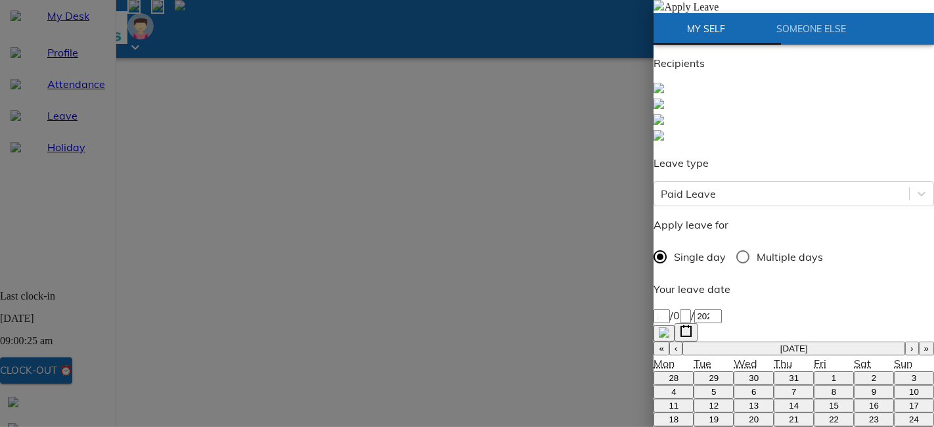
type textarea "Mother n"
type textarea "x"
type textarea "Mother no"
type textarea "x"
type textarea "Mother not"
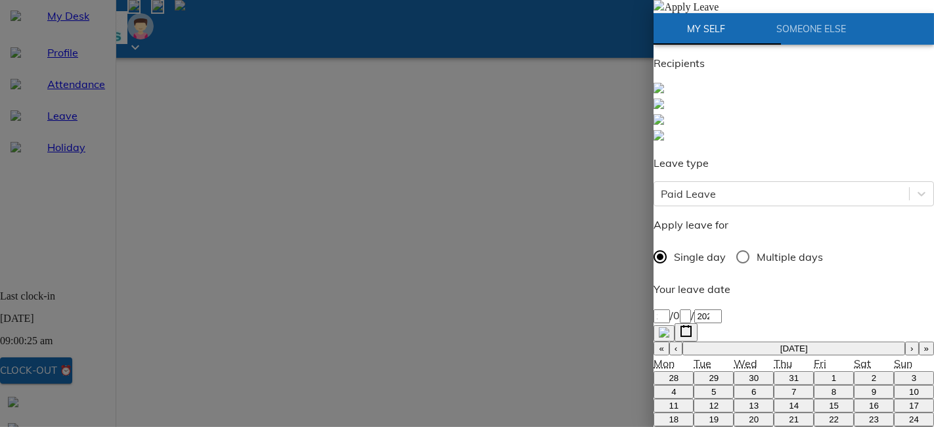
type textarea "x"
type textarea "Mother not"
type textarea "x"
type textarea "Mother not f"
type textarea "x"
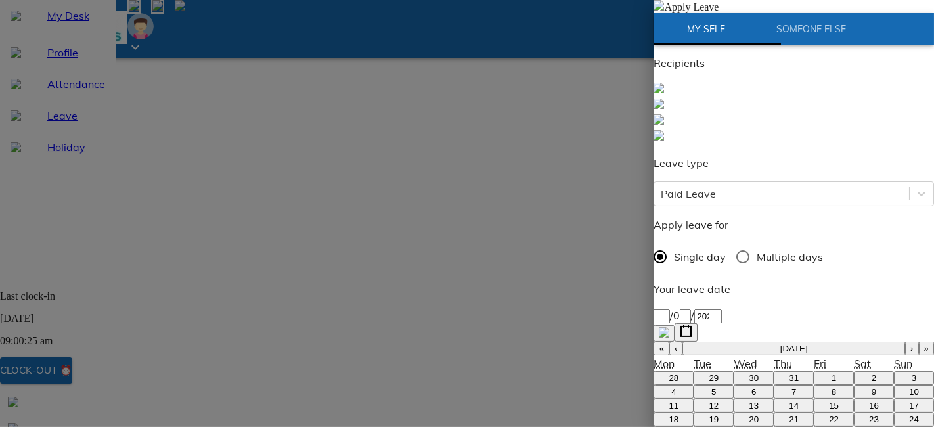
type textarea "Mother not fe"
type textarea "x"
type textarea "Mother not fee"
type textarea "x"
type textarea "Mother not feel"
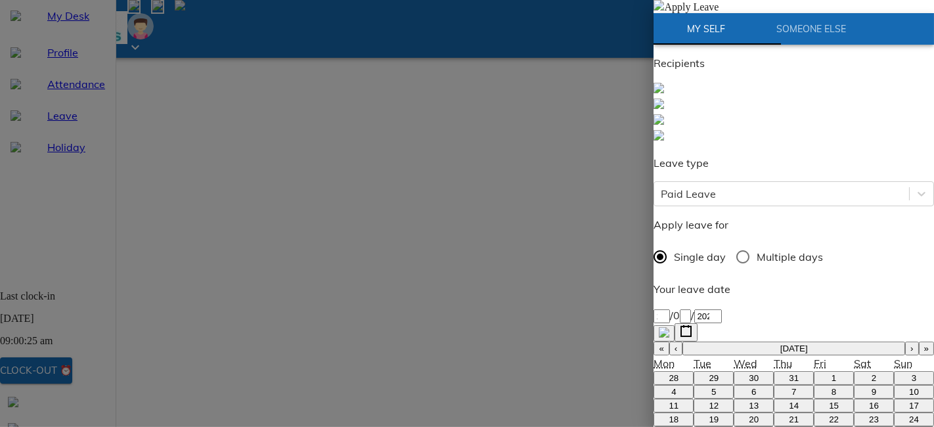
type textarea "x"
type textarea "Mother not feeli"
type textarea "x"
type textarea "Mother not feelin"
type textarea "x"
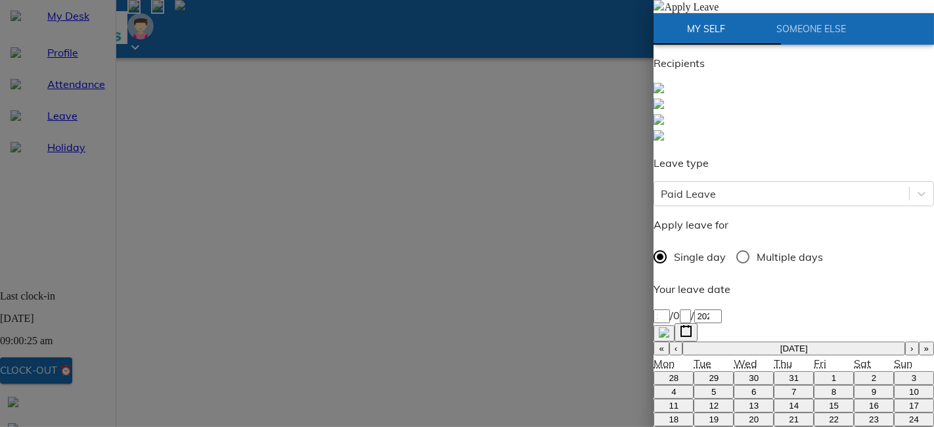
type textarea "Mother not feeling"
type textarea "x"
type textarea "Mother not feeling"
type textarea "x"
type textarea "Mother not feeling w"
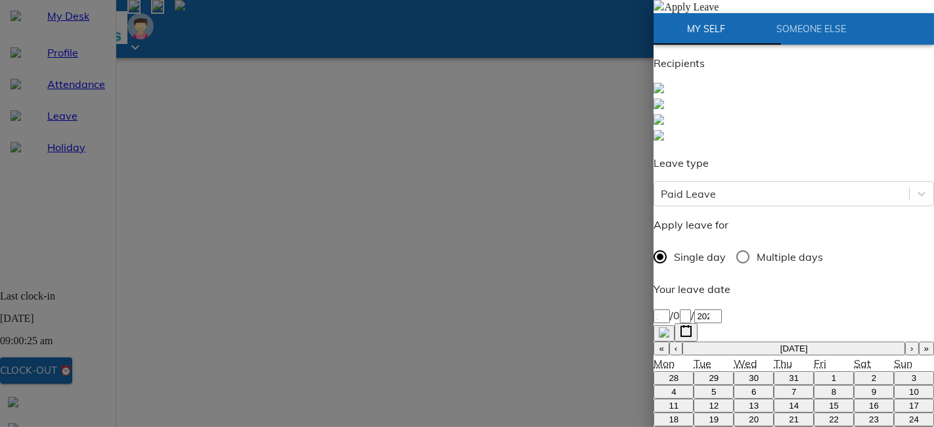
type textarea "x"
type textarea "Mother not feeling we"
type textarea "x"
type textarea "Mother not feeling wee"
type textarea "x"
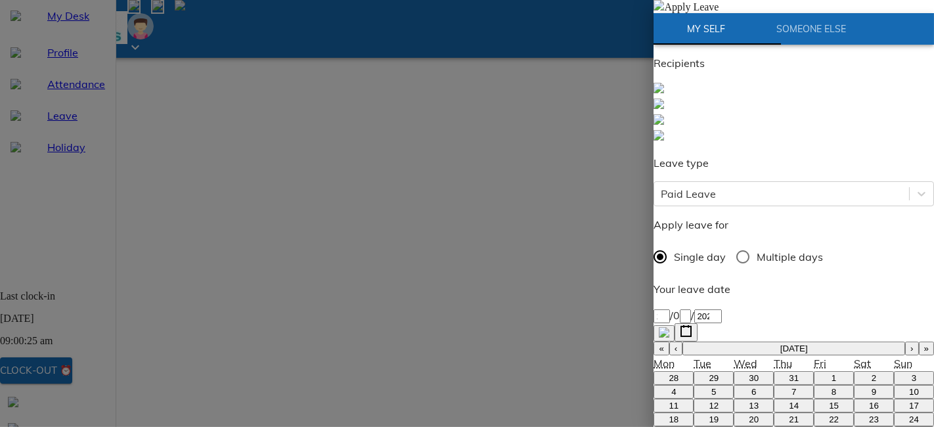
type textarea "Mother not feeling we"
type textarea "x"
type textarea "Mother not feeling wel"
type textarea "x"
type textarea "Mother not feeling well"
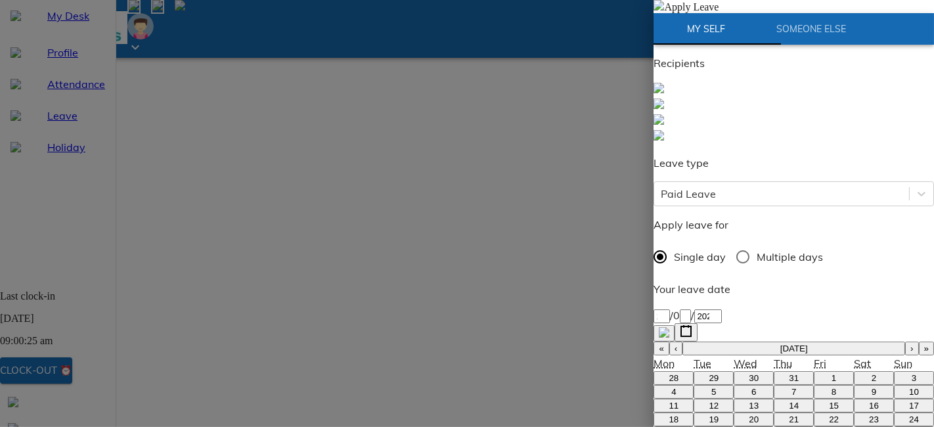
type textarea "x"
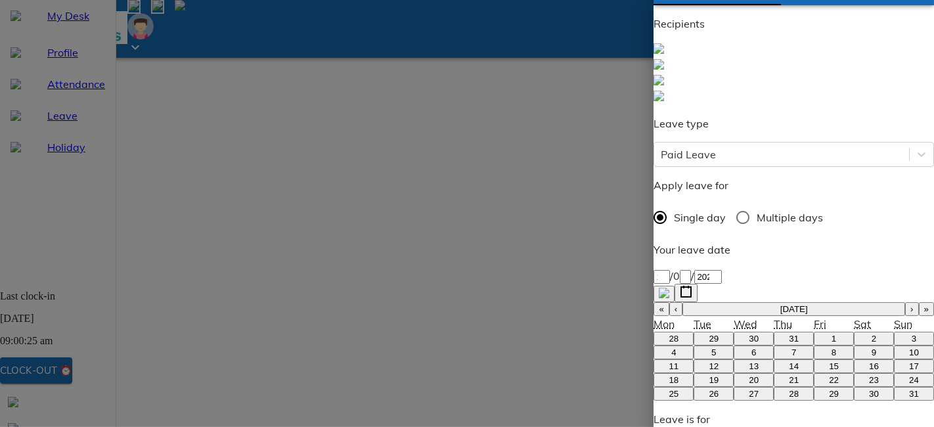
scroll to position [40, 0]
type textarea "Mother not feeling well"
type textarea "x"
click at [692, 285] on icon "button" at bounding box center [686, 291] width 12 height 12
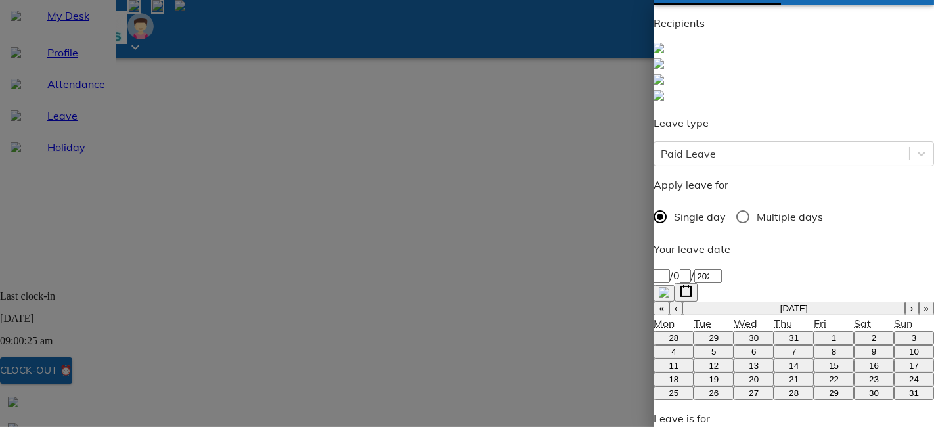
click at [709, 361] on abbr "12" at bounding box center [714, 366] width 10 height 10
type input "[DATE]"
type input "12"
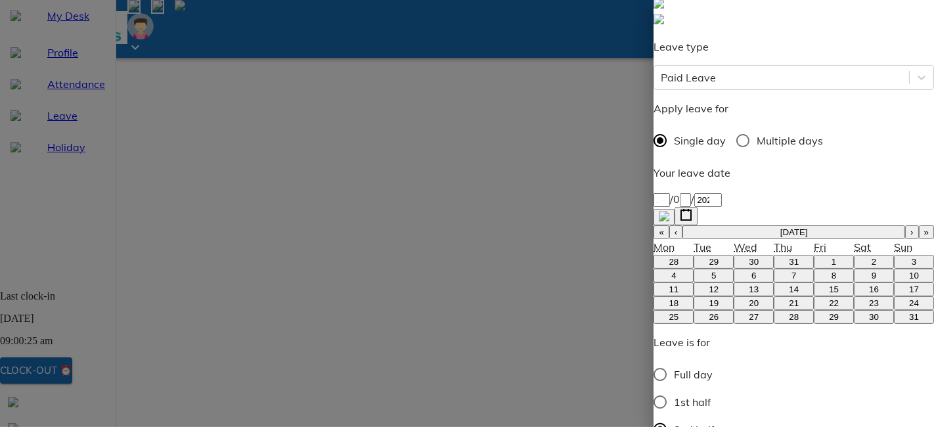
scroll to position [114, 0]
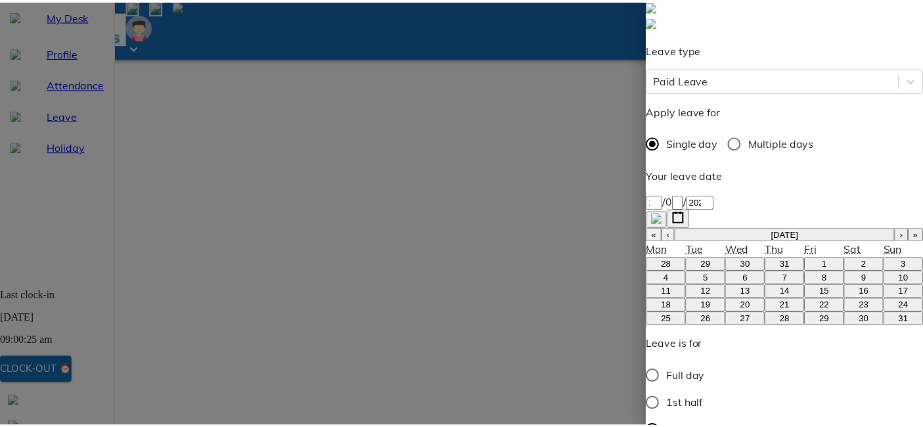
scroll to position [147, 0]
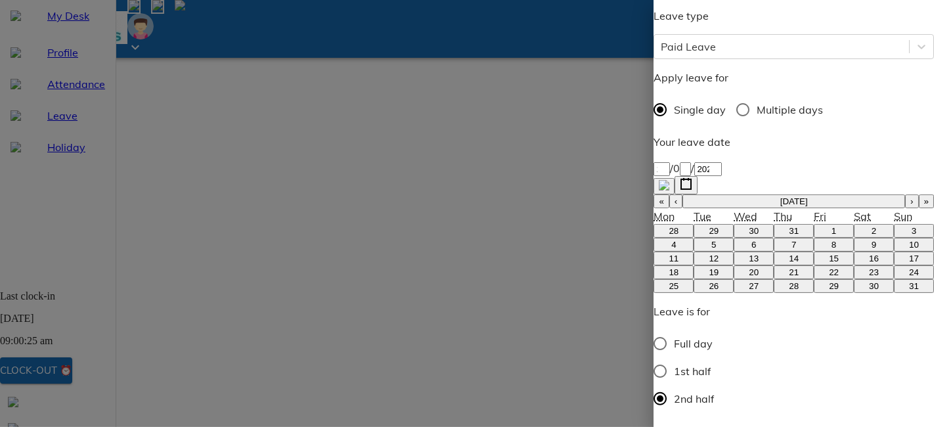
type textarea "x"
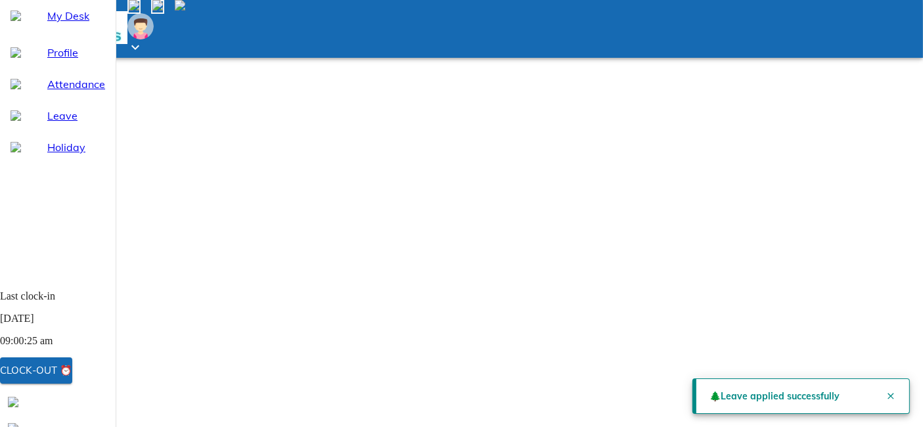
scroll to position [51, 0]
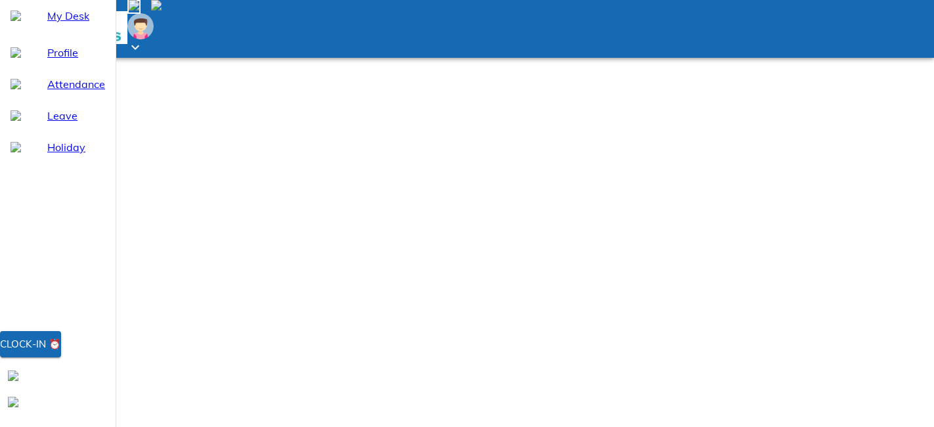
select select "8"
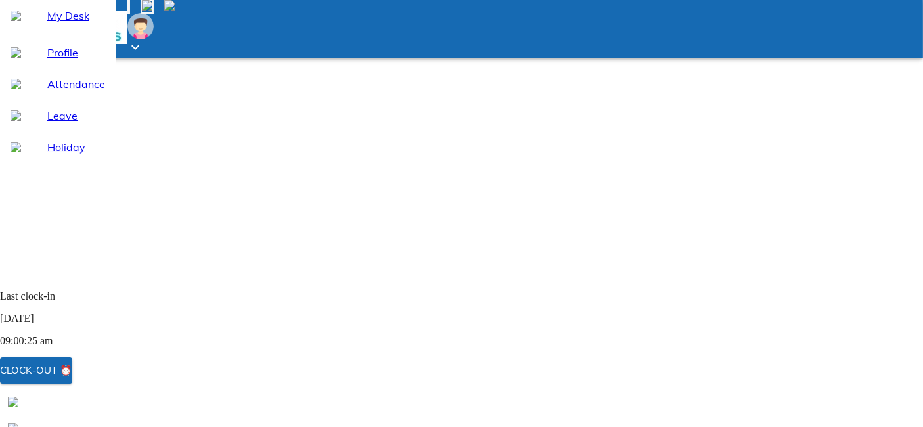
scroll to position [51, 0]
